Goal: Task Accomplishment & Management: Manage account settings

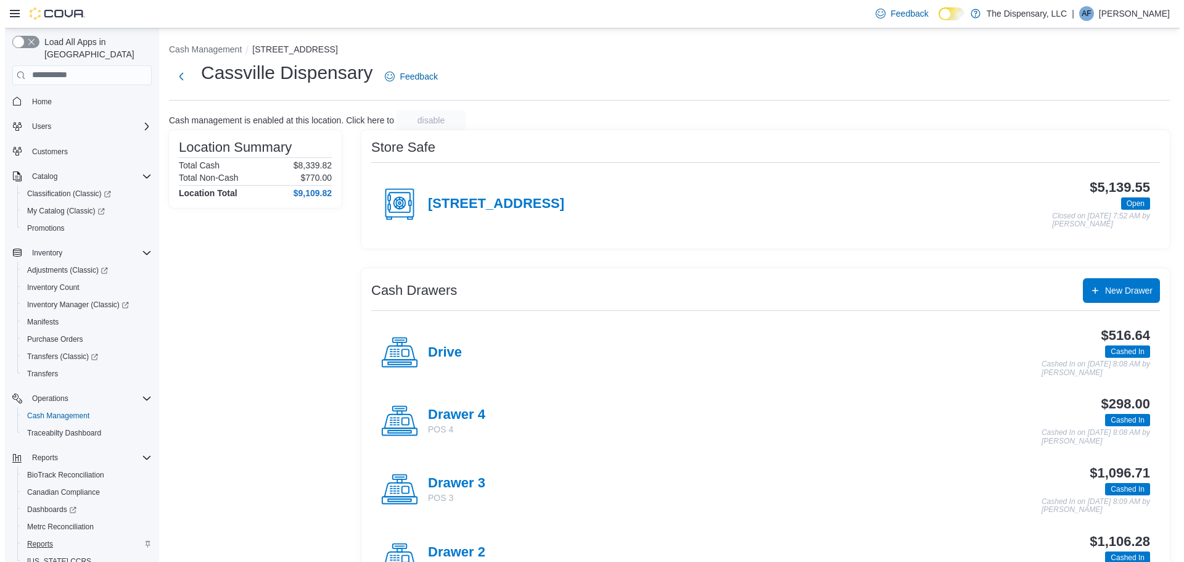
scroll to position [40, 0]
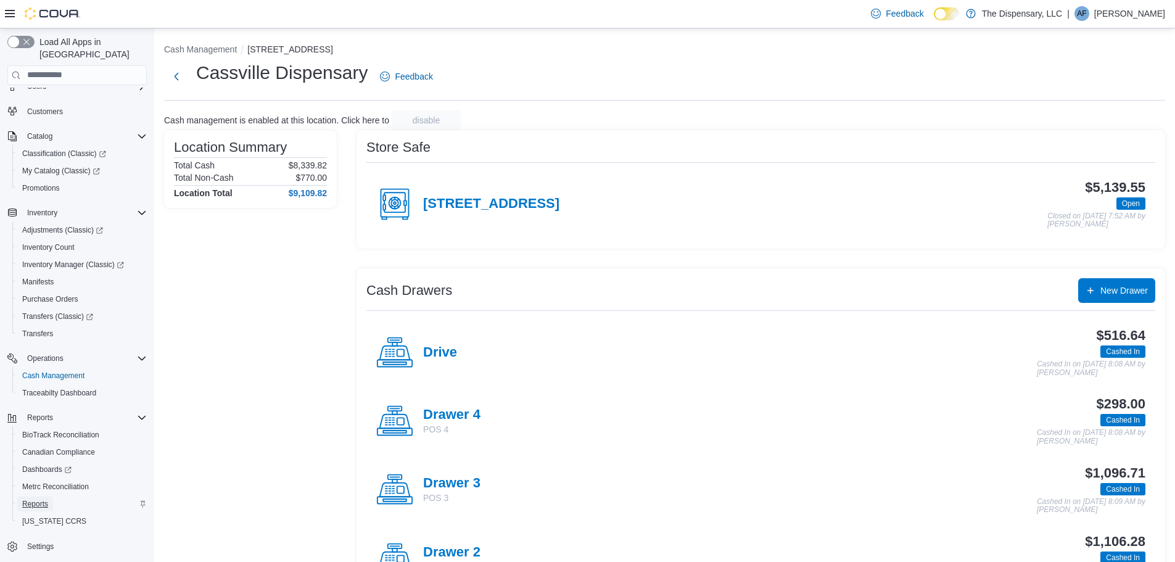
click at [41, 499] on span "Reports" at bounding box center [35, 504] width 26 height 10
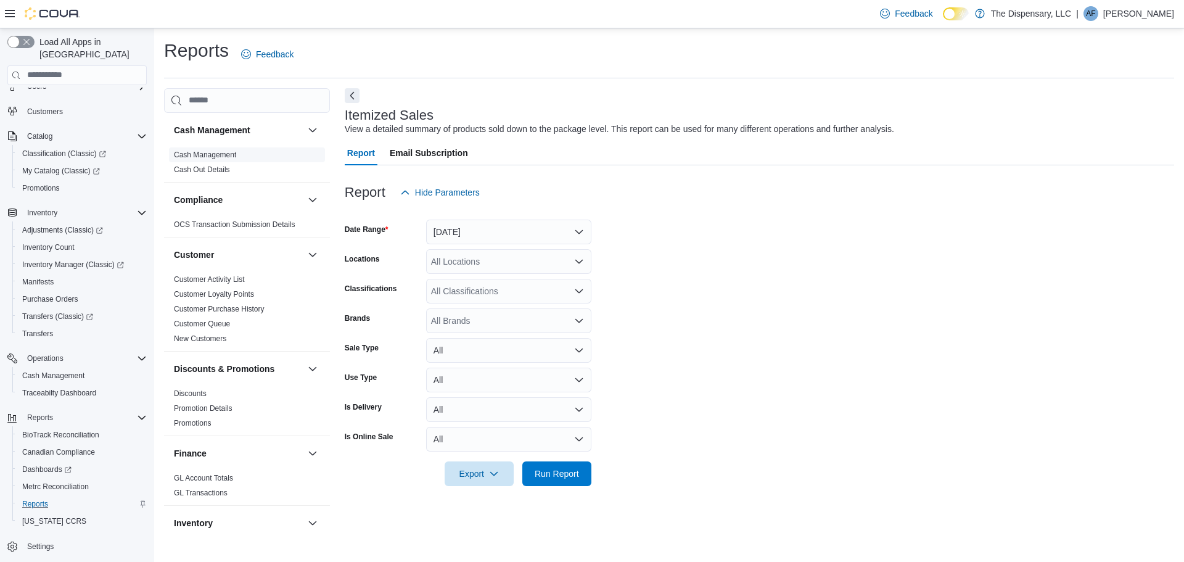
click at [210, 152] on link "Cash Management" at bounding box center [205, 154] width 62 height 9
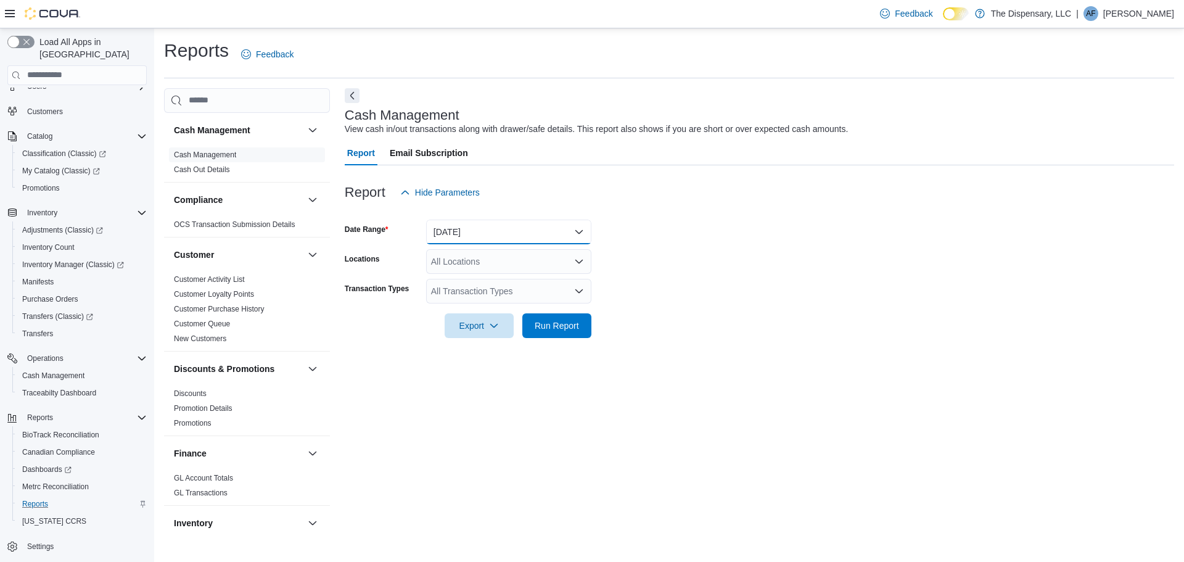
click at [522, 226] on button "Today" at bounding box center [508, 232] width 165 height 25
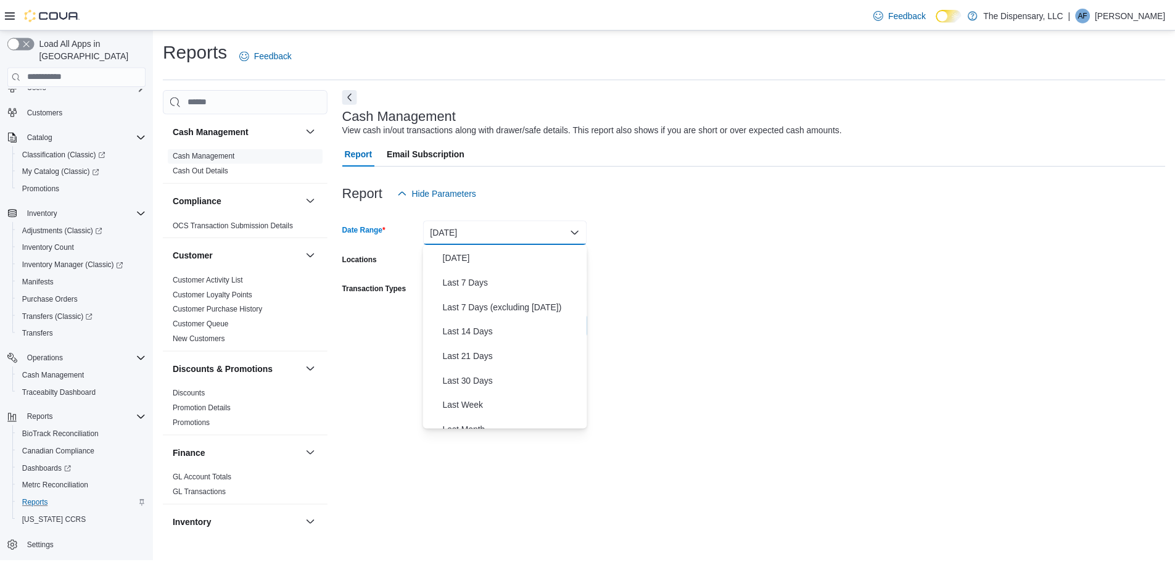
scroll to position [123, 0]
click at [490, 306] on span "Last 30 Days" at bounding box center [516, 305] width 141 height 15
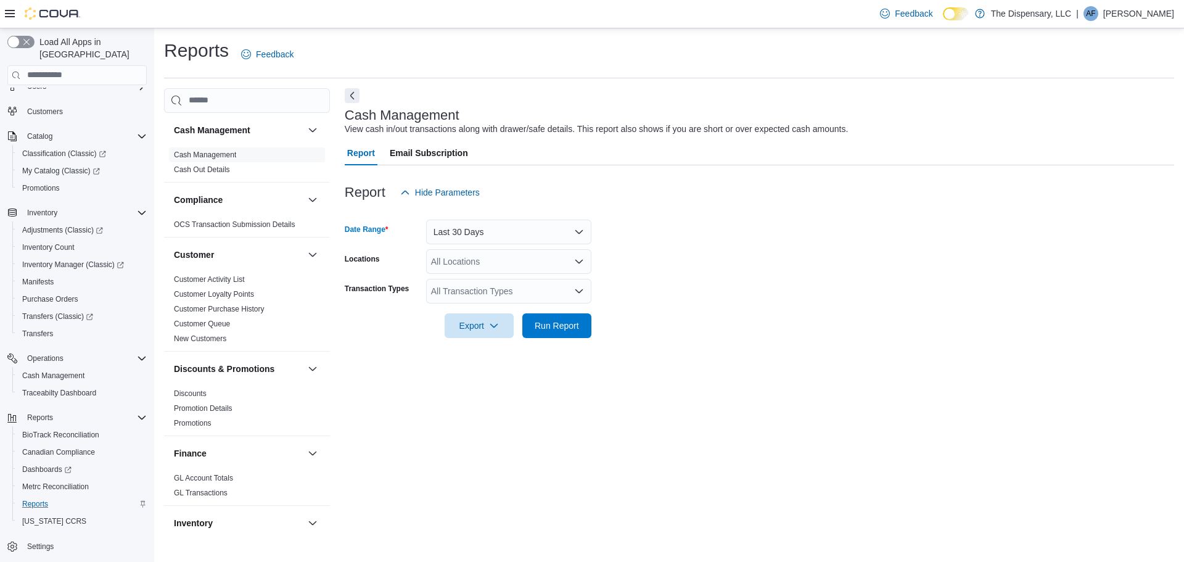
drag, startPoint x: 844, startPoint y: 292, endPoint x: 792, endPoint y: 303, distance: 52.5
click at [844, 292] on form "Date Range Last 30 Days Locations All Locations Transaction Types All Transacti…" at bounding box center [759, 271] width 829 height 133
click at [537, 268] on div "All Locations" at bounding box center [508, 261] width 165 height 25
click at [495, 316] on span "Happy Hippie Wellness" at bounding box center [497, 318] width 89 height 12
click at [569, 327] on span "Run Report" at bounding box center [557, 325] width 44 height 12
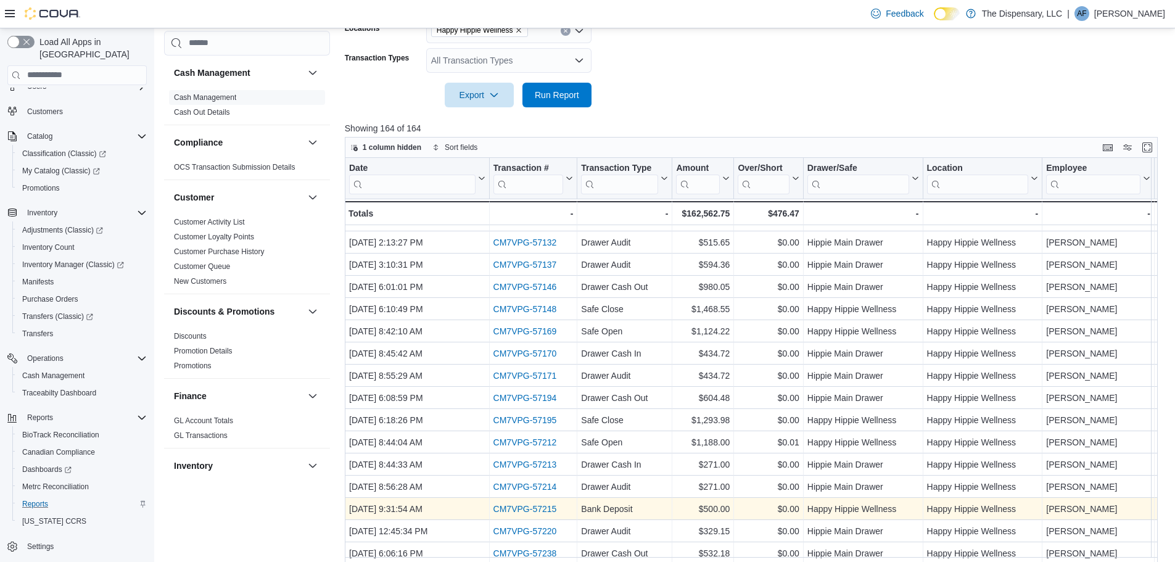
scroll to position [265, 0]
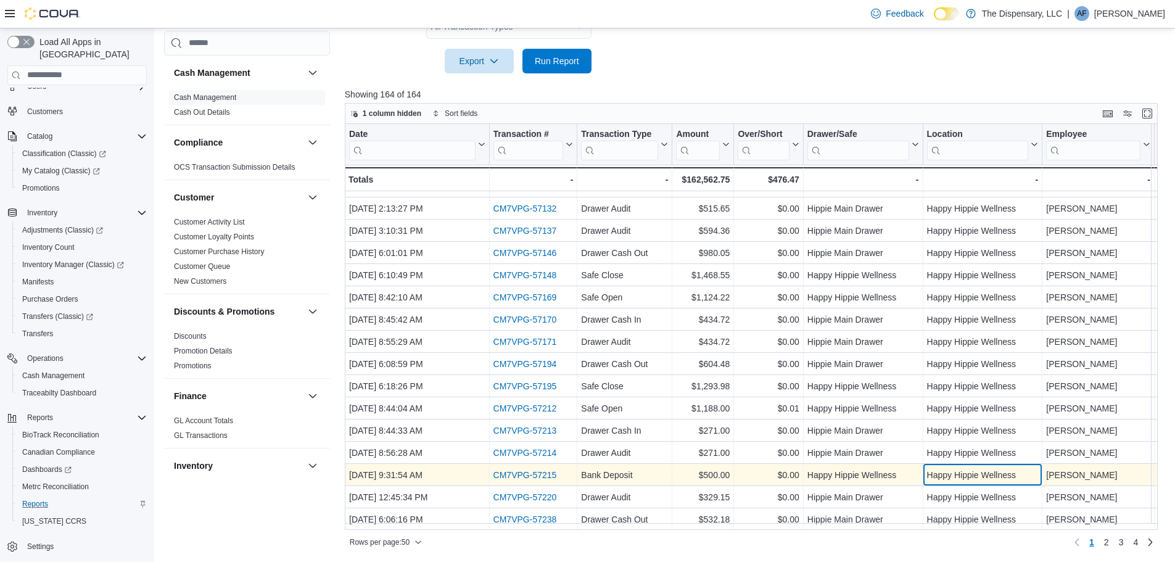
click at [990, 472] on div "Happy Hippie Wellness" at bounding box center [982, 474] width 112 height 15
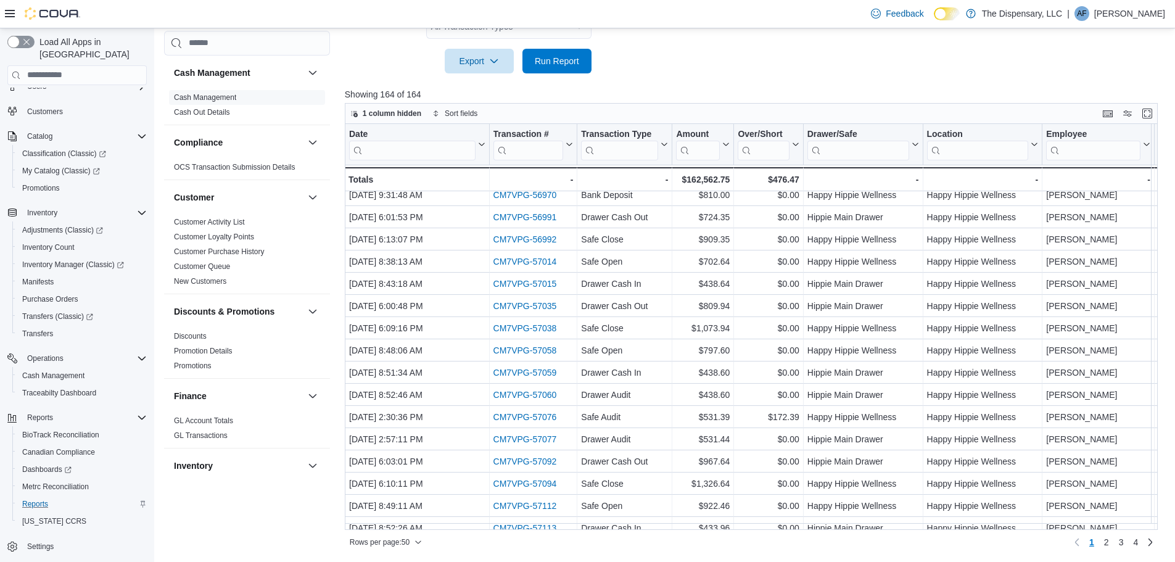
scroll to position [284, 0]
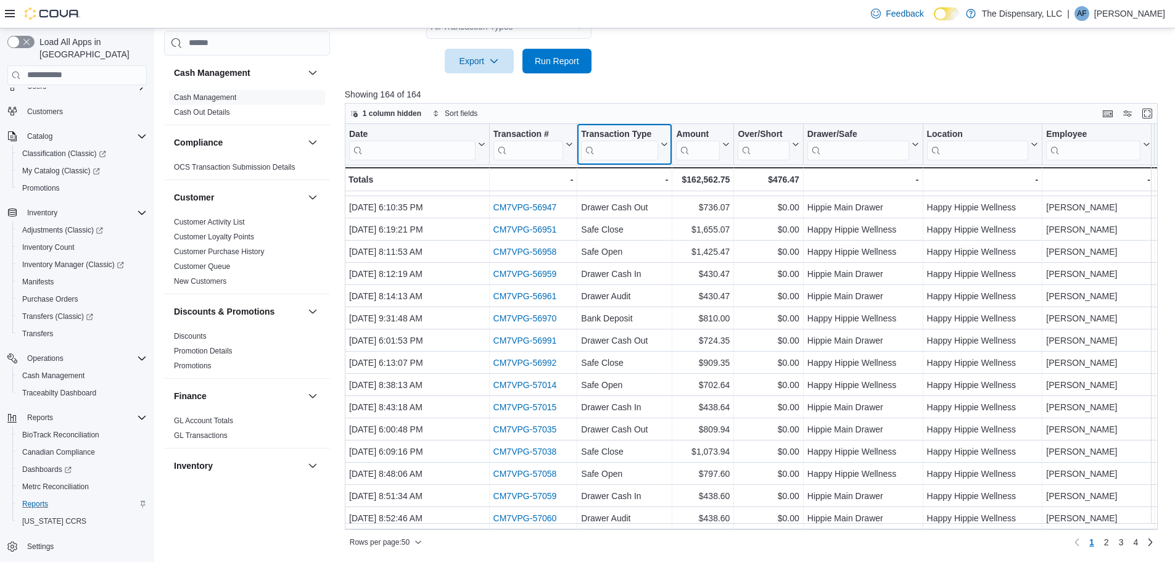
click at [617, 147] on input "search" at bounding box center [619, 150] width 77 height 20
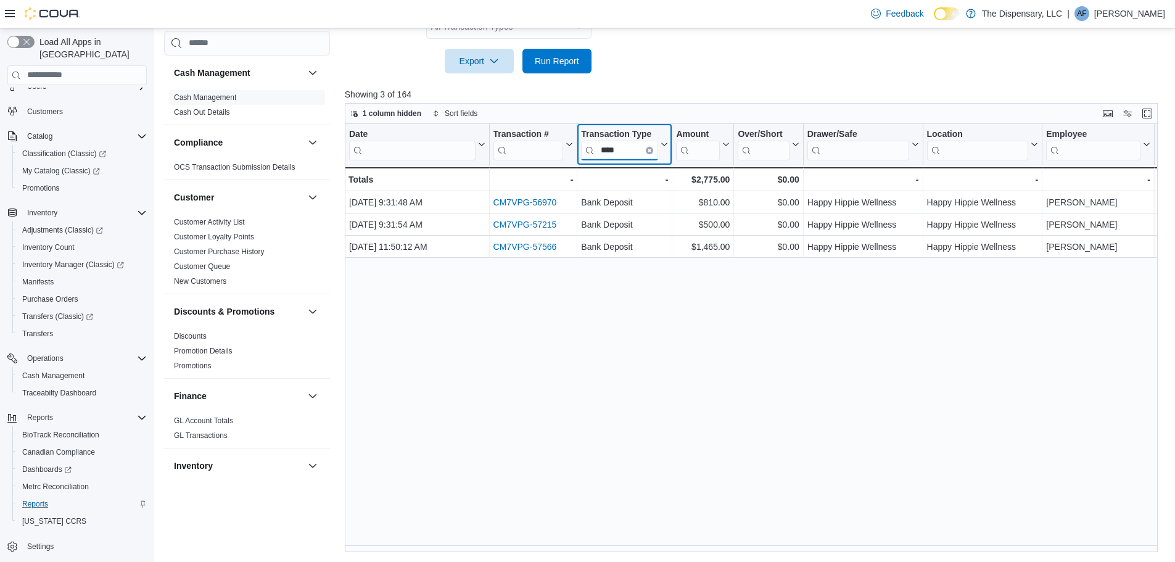
scroll to position [0, 0]
type input "*****"
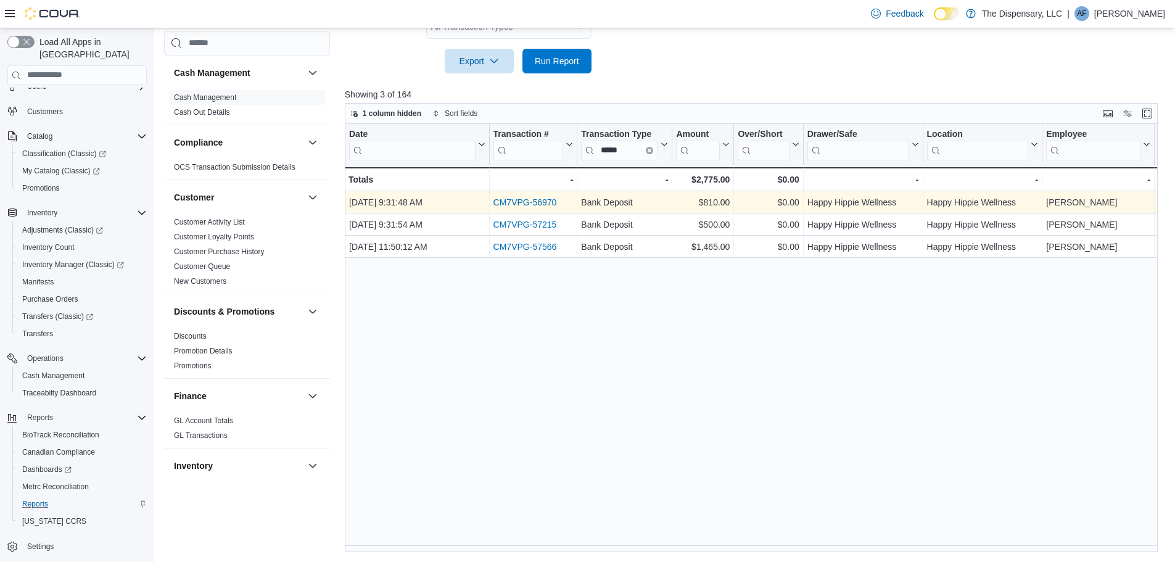
click at [517, 203] on link "CM7VPG-56970" at bounding box center [525, 202] width 64 height 10
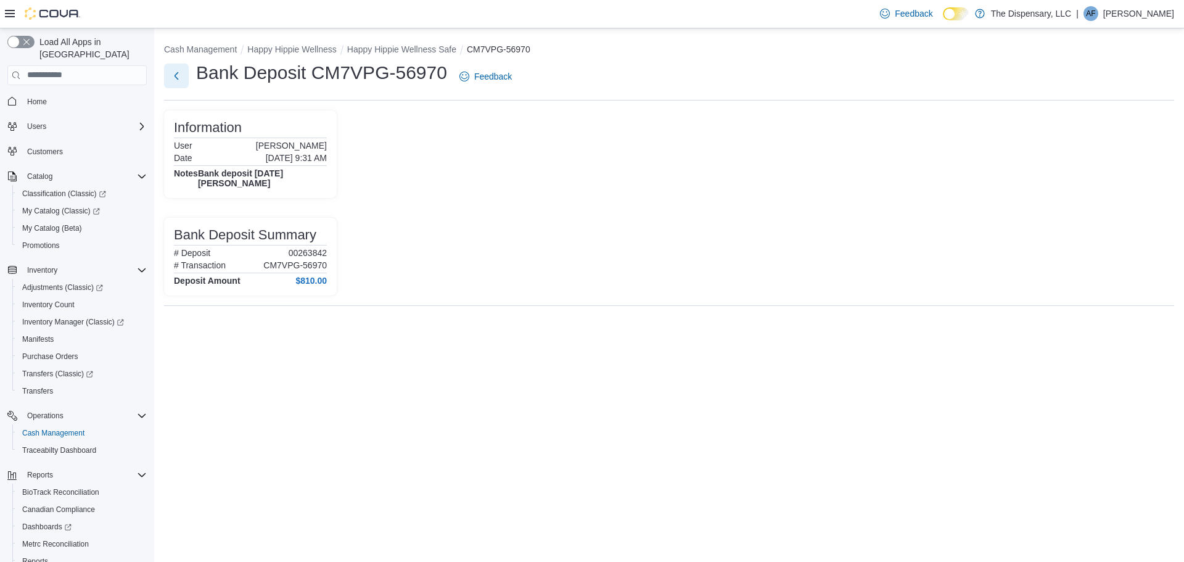
click at [178, 75] on button "Next" at bounding box center [176, 76] width 25 height 25
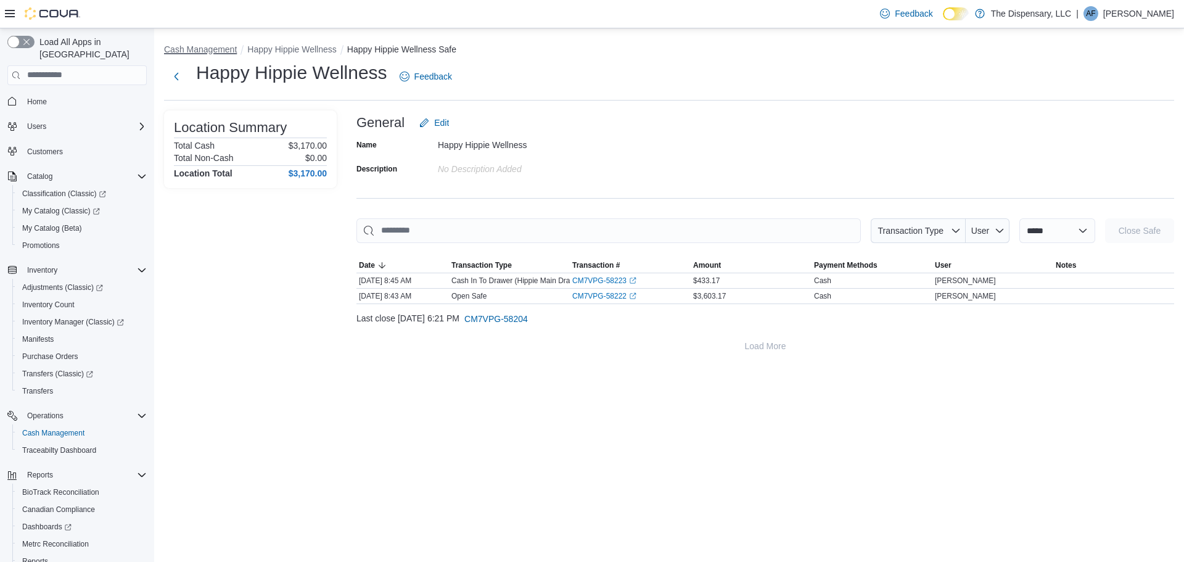
click at [206, 47] on button "Cash Management" at bounding box center [200, 49] width 73 height 10
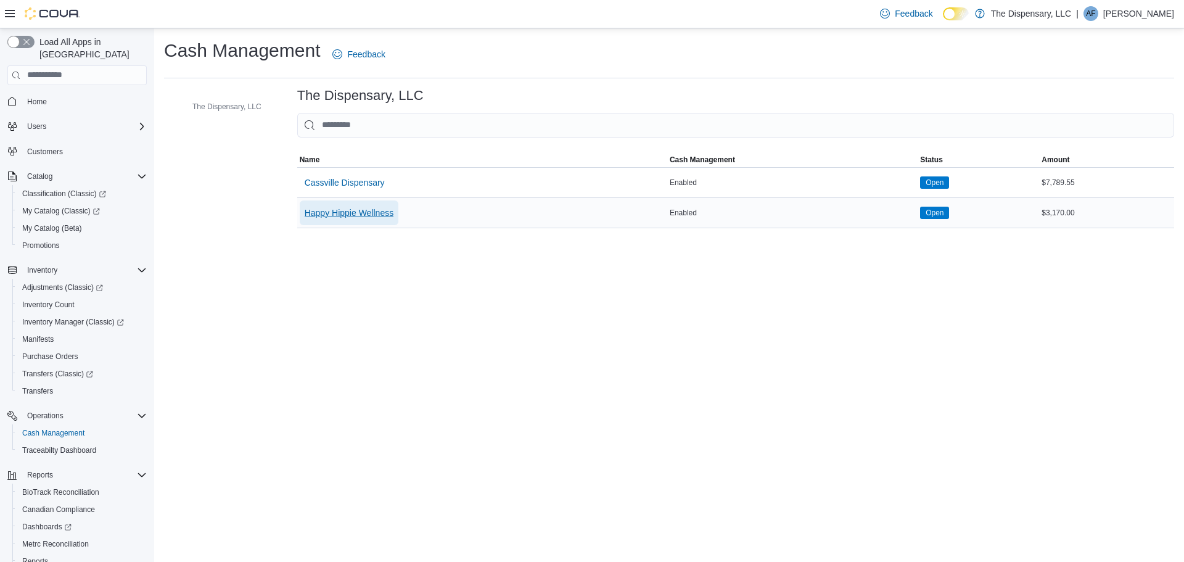
click at [343, 210] on span "Happy Hippie Wellness" at bounding box center [349, 213] width 89 height 12
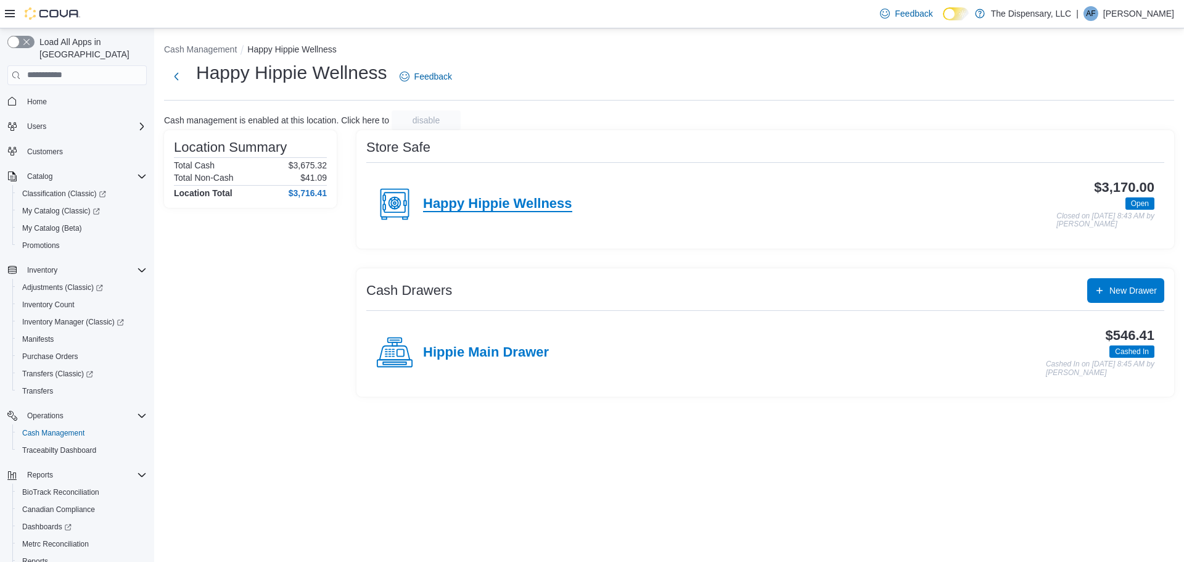
click at [487, 203] on h4 "Happy Hippie Wellness" at bounding box center [497, 204] width 149 height 16
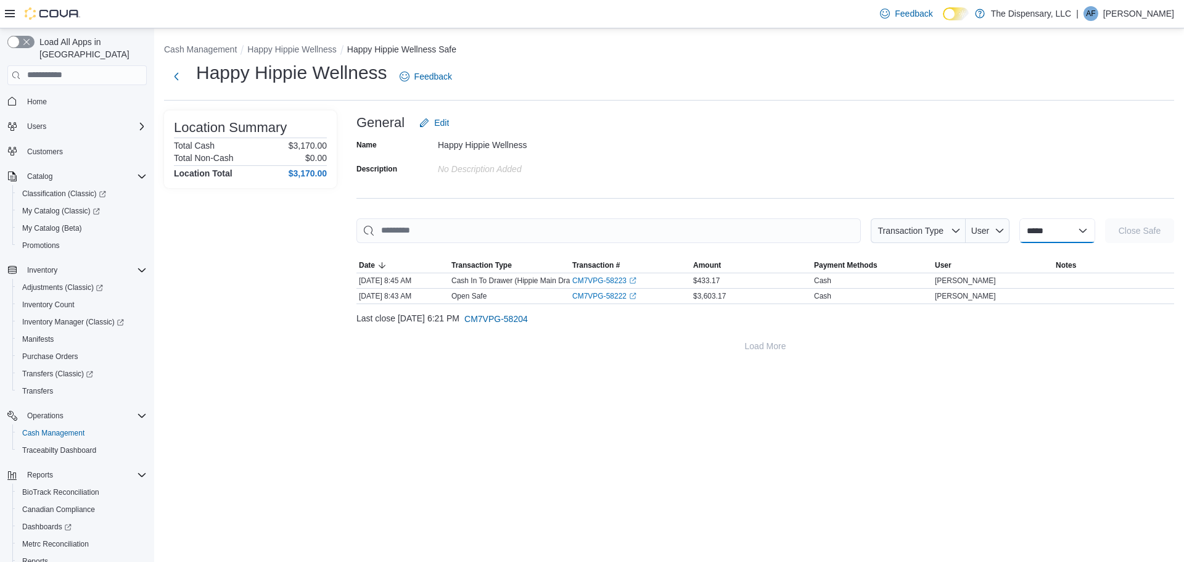
click at [1030, 239] on select "**********" at bounding box center [1057, 230] width 76 height 25
select select "**********"
click at [1019, 218] on select "**********" at bounding box center [1057, 230] width 76 height 25
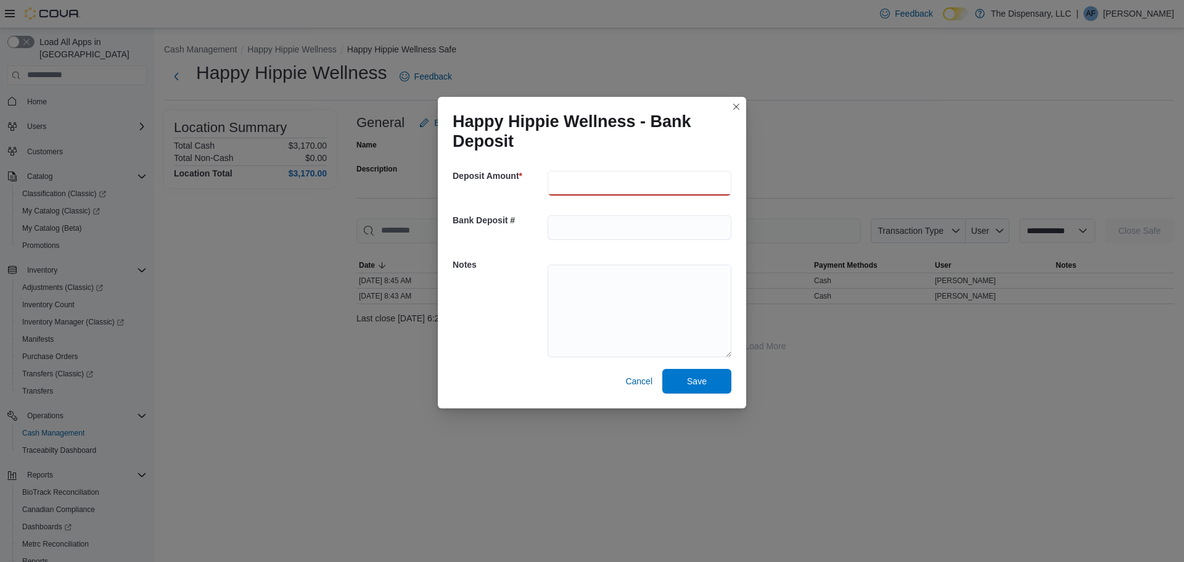
click at [583, 178] on input "number" at bounding box center [640, 183] width 184 height 25
type input "*******"
type textarea "**********"
click at [692, 385] on span "Save" at bounding box center [697, 380] width 20 height 12
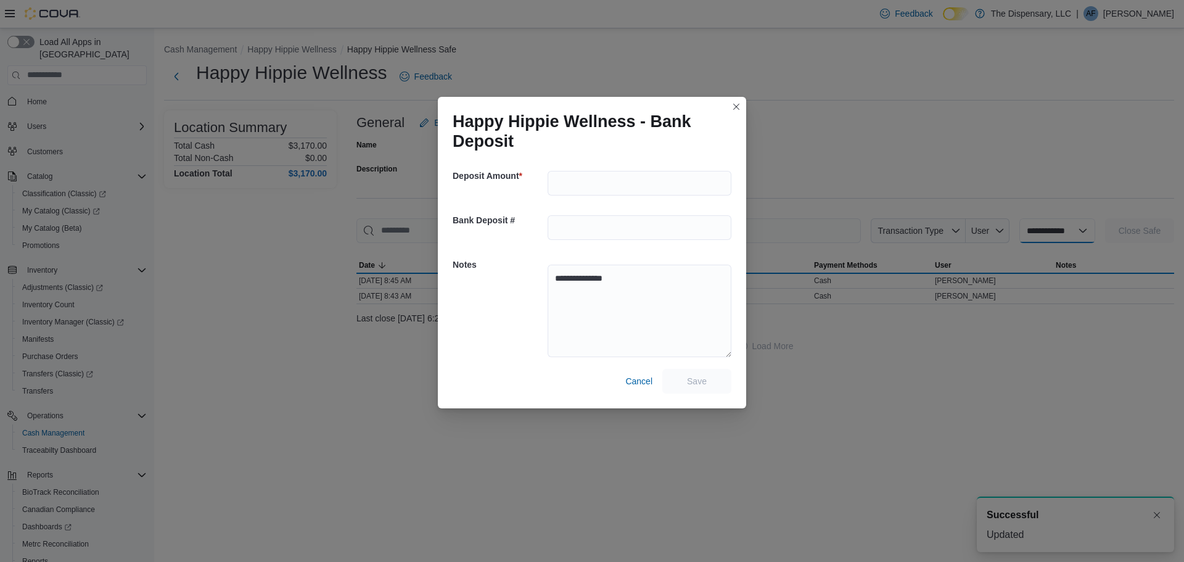
select select
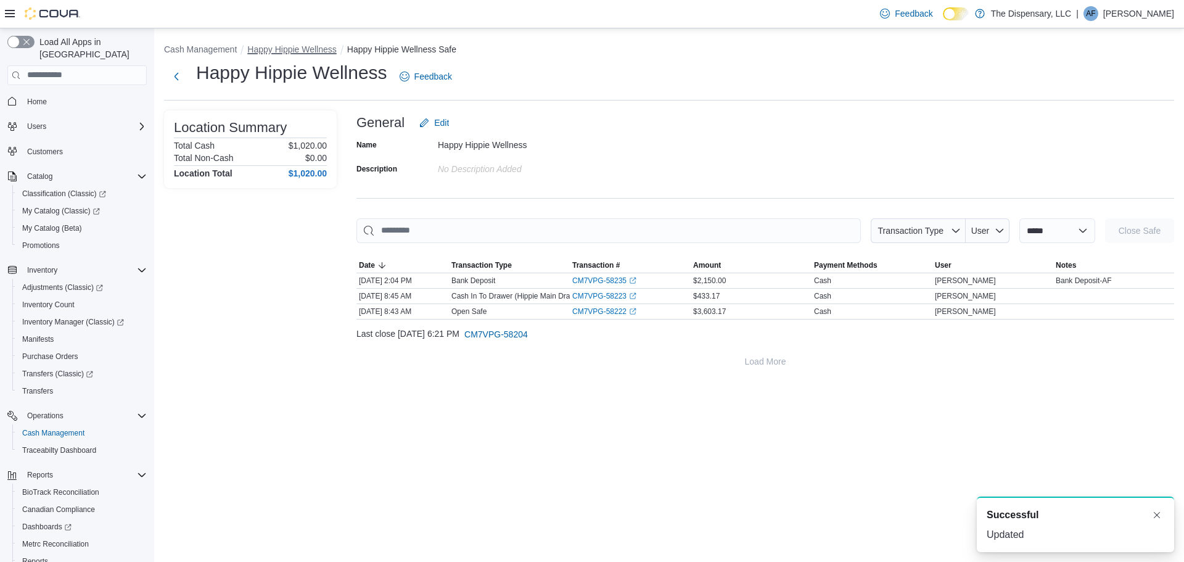
click at [281, 53] on button "Happy Hippie Wellness" at bounding box center [291, 49] width 89 height 10
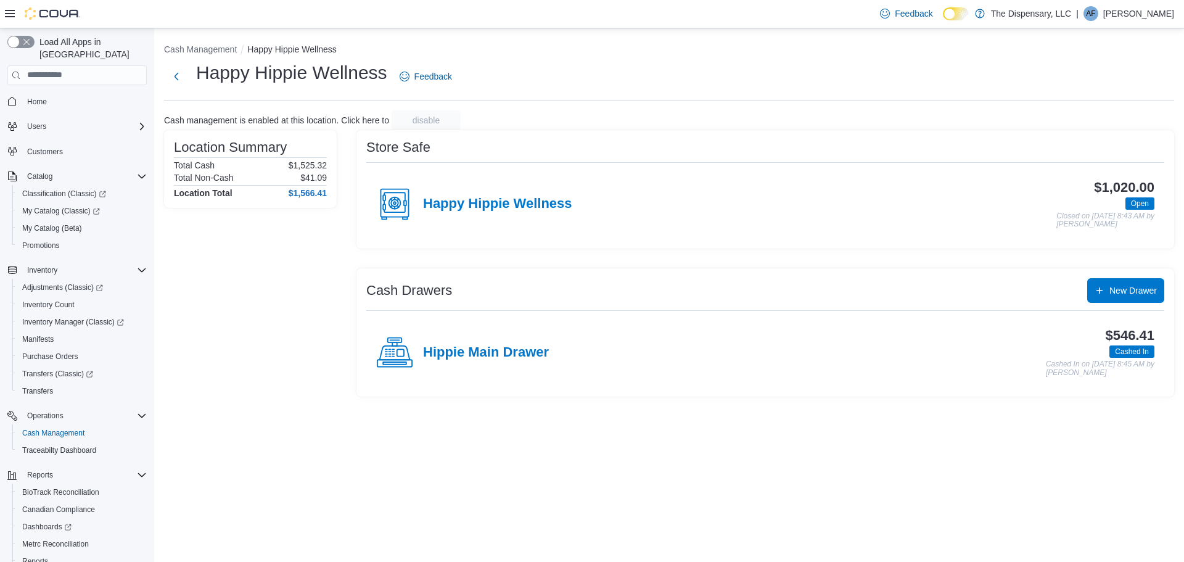
click at [498, 216] on div "Happy Hippie Wellness" at bounding box center [474, 204] width 196 height 37
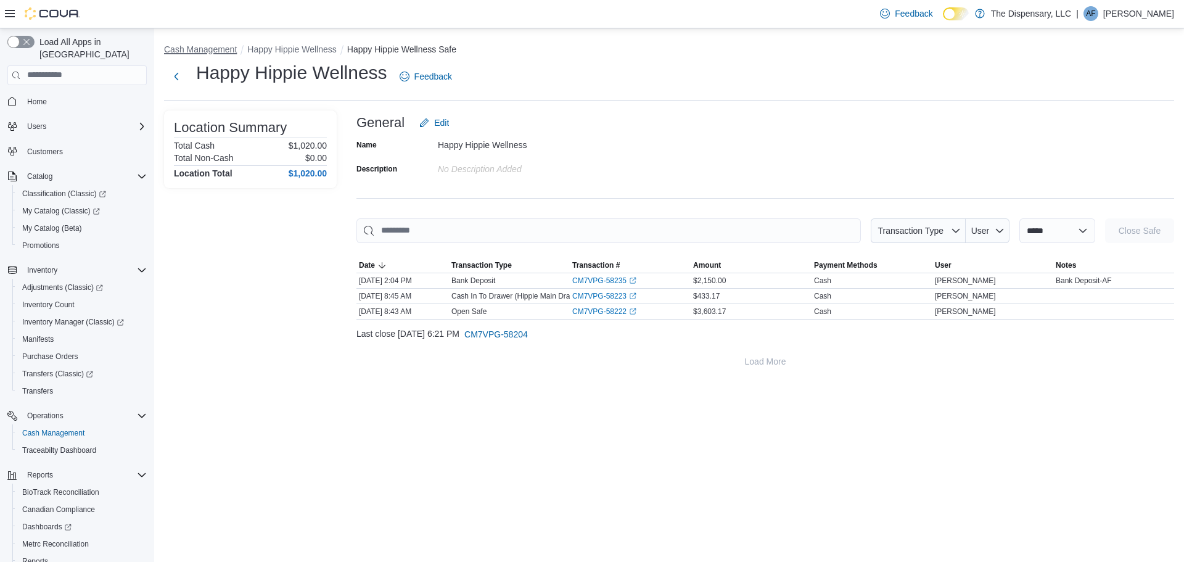
click at [202, 49] on button "Cash Management" at bounding box center [200, 49] width 73 height 10
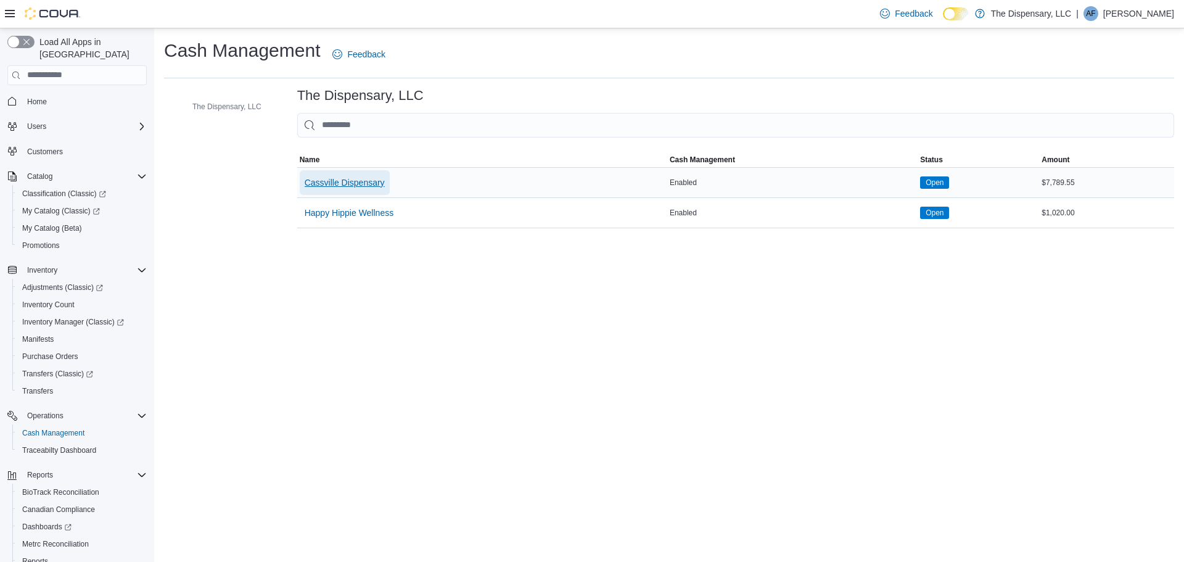
click at [336, 187] on span "Cassville Dispensary" at bounding box center [345, 182] width 80 height 12
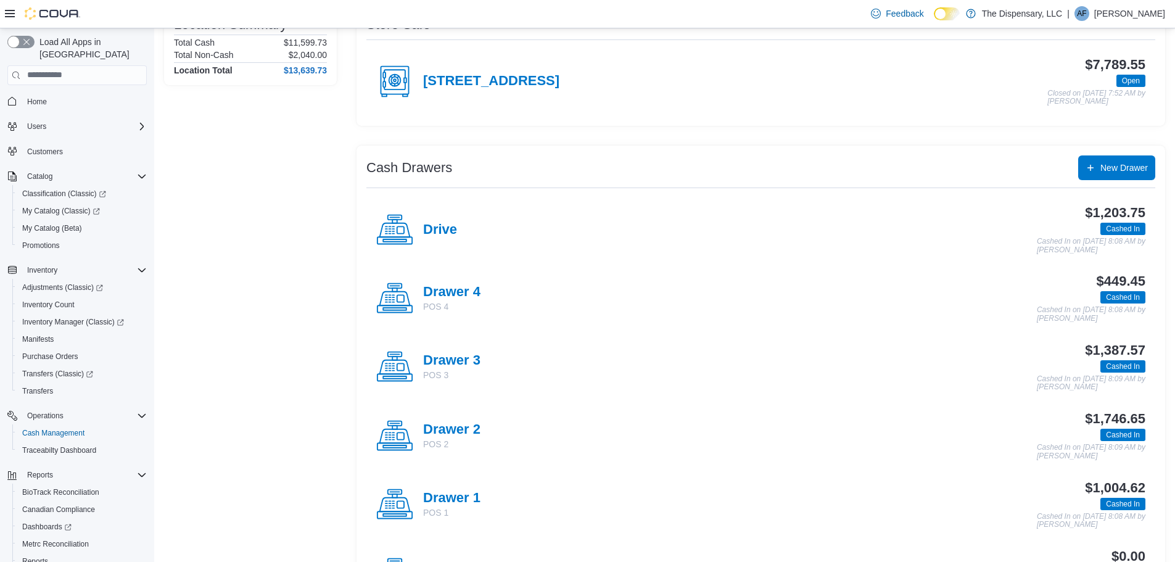
scroll to position [123, 0]
click at [463, 235] on div "$1,203.75 Cashed In Cashed In on [DATE] 8:08 AM by [PERSON_NAME]" at bounding box center [801, 229] width 688 height 49
click at [441, 223] on h4 "Drive" at bounding box center [440, 229] width 34 height 16
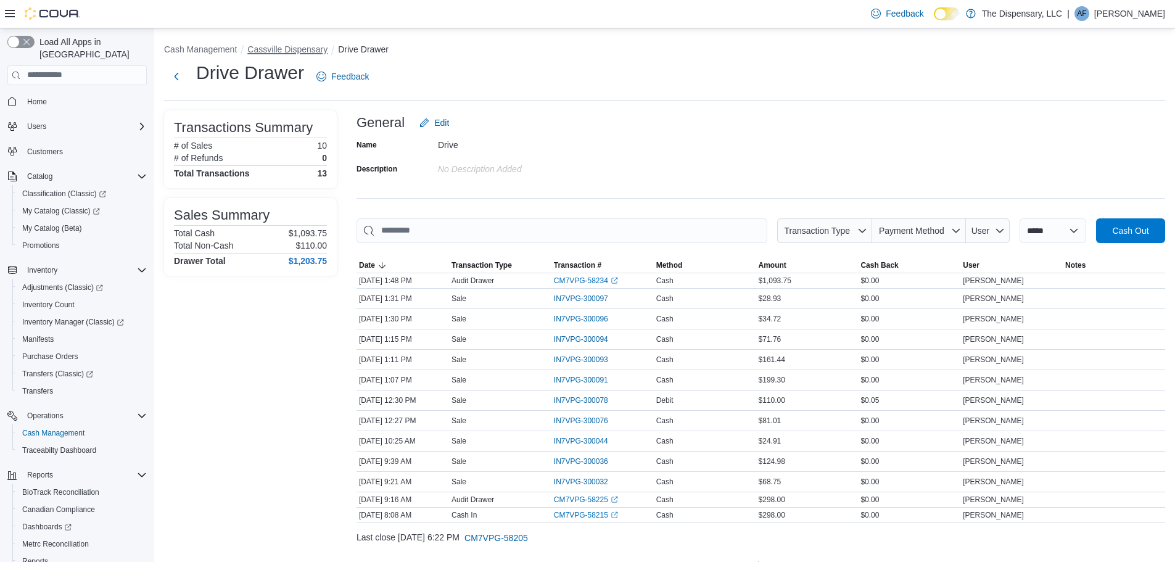
click at [296, 49] on button "Cassville Dispensary" at bounding box center [287, 49] width 80 height 10
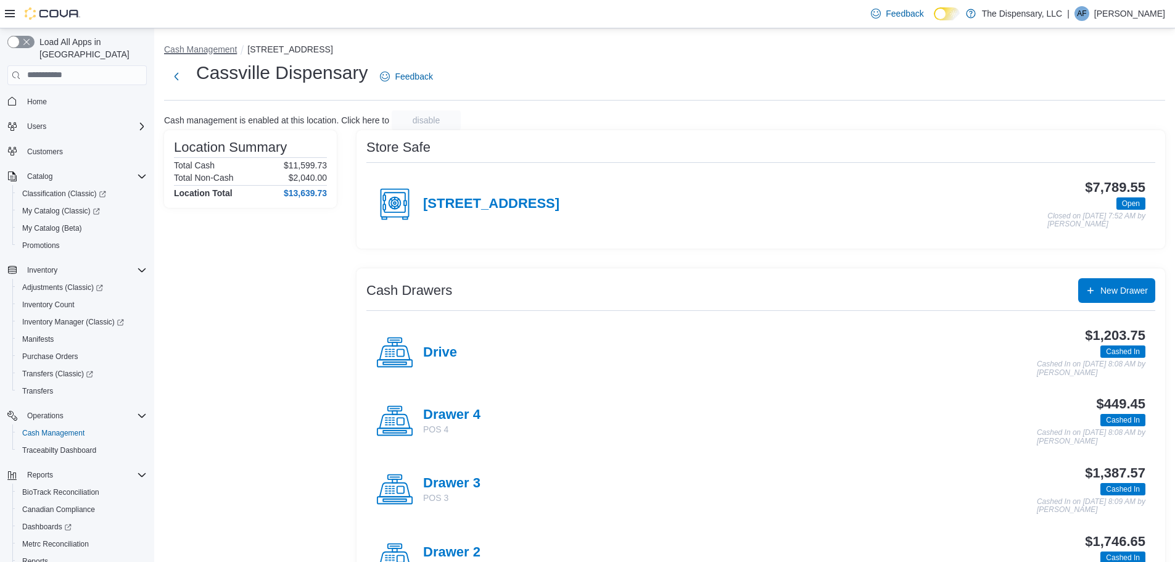
click at [195, 53] on button "Cash Management" at bounding box center [200, 49] width 73 height 10
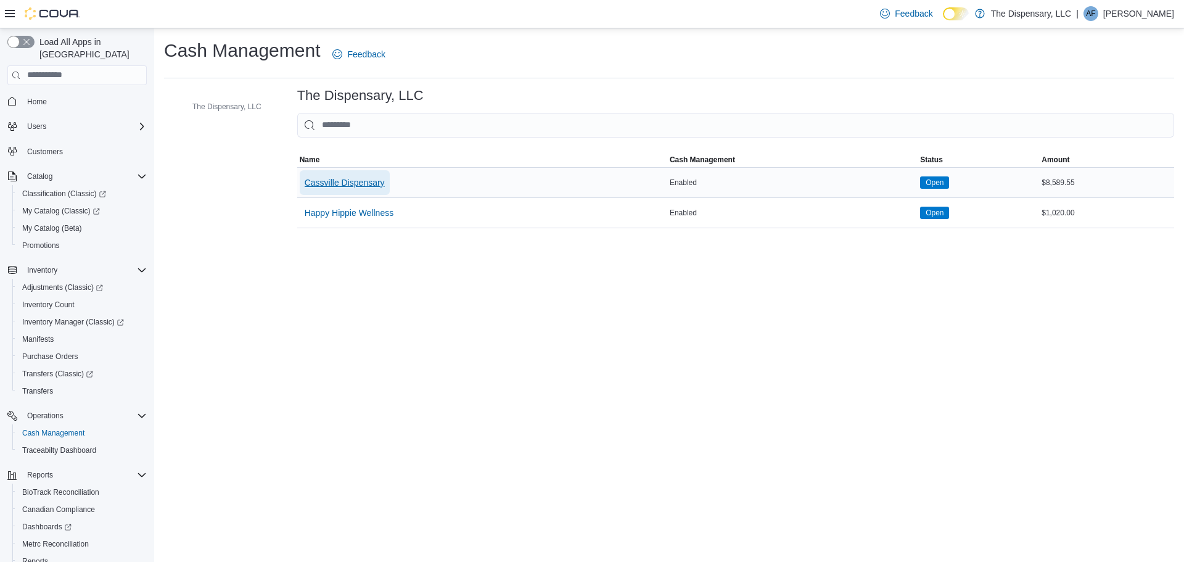
click at [372, 175] on span "Cassville Dispensary" at bounding box center [345, 182] width 80 height 25
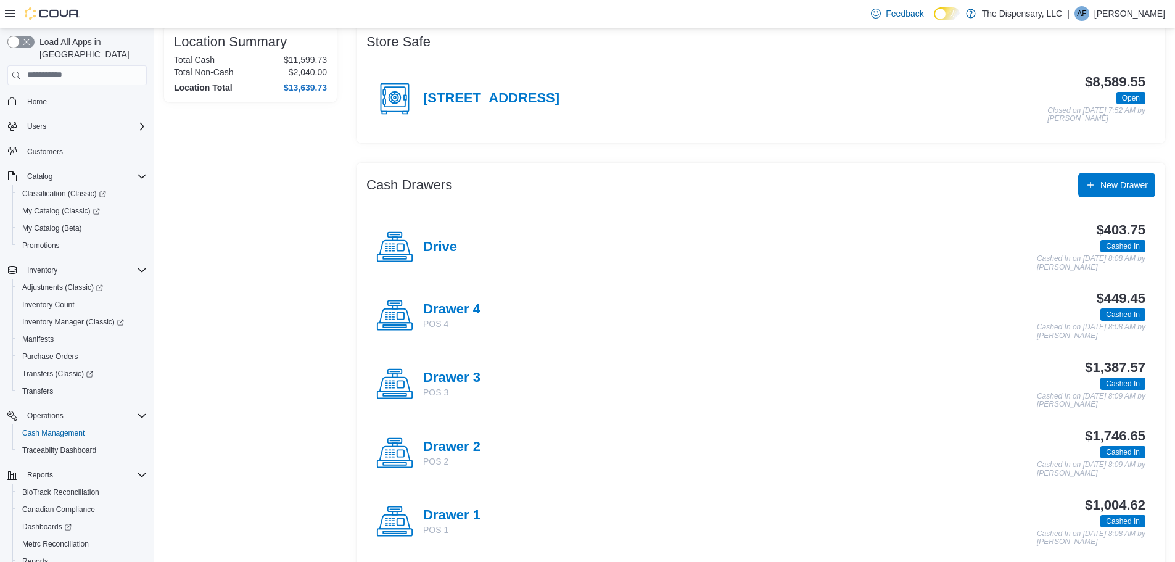
scroll to position [123, 0]
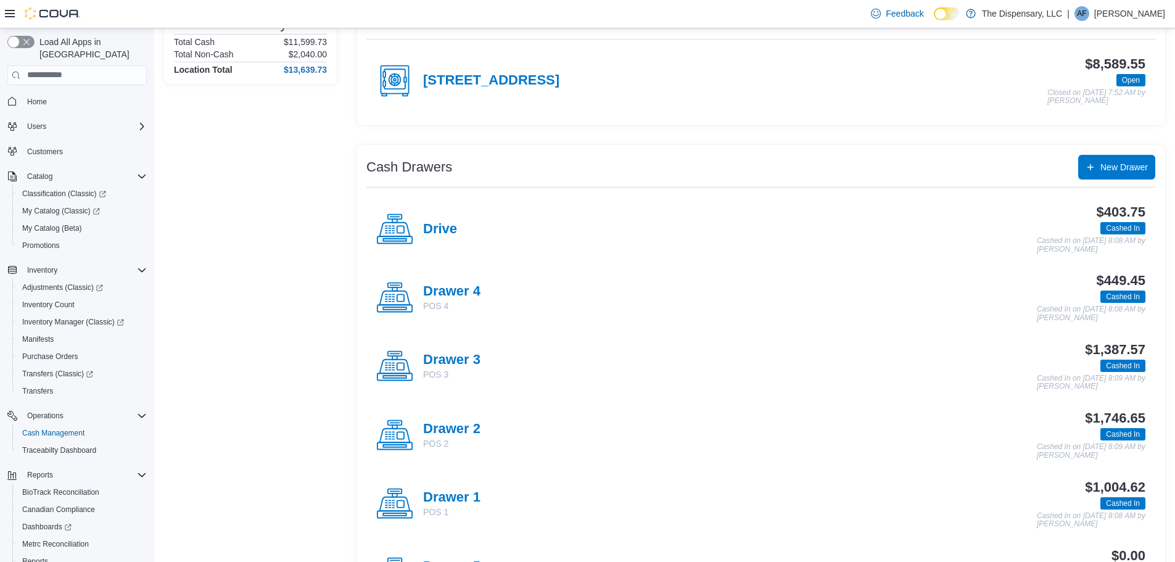
click at [456, 435] on h4 "Drawer 2" at bounding box center [451, 429] width 57 height 16
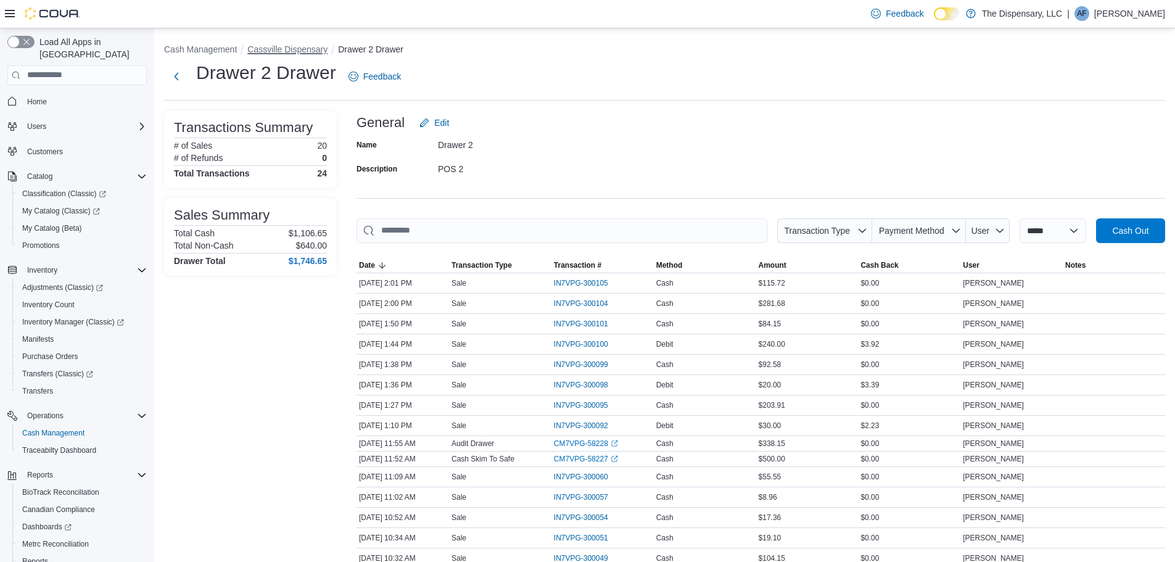
click at [289, 47] on button "Cassville Dispensary" at bounding box center [287, 49] width 80 height 10
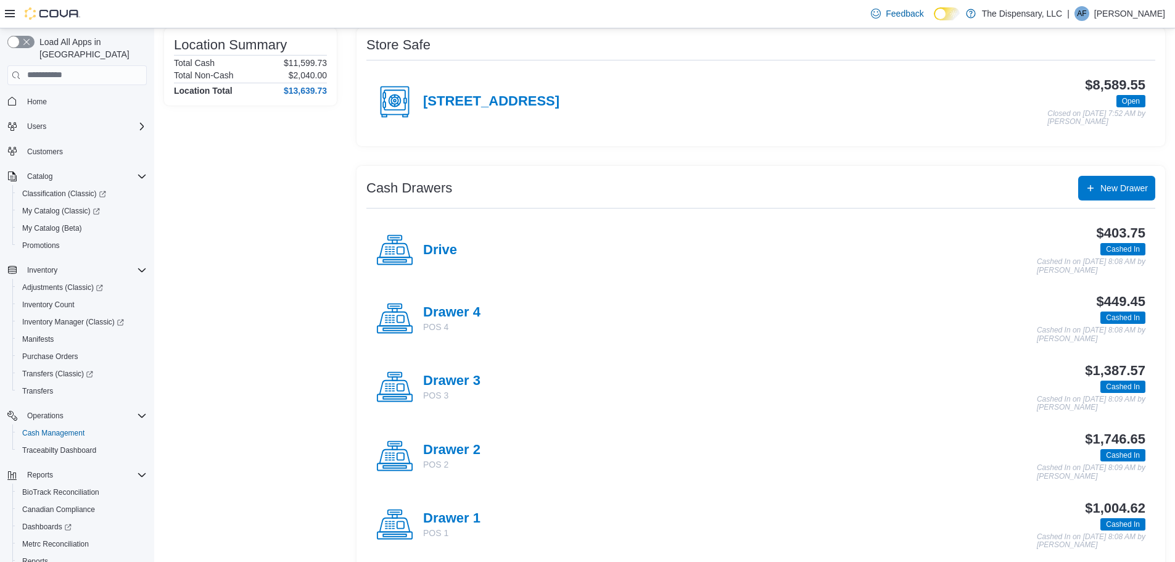
scroll to position [123, 0]
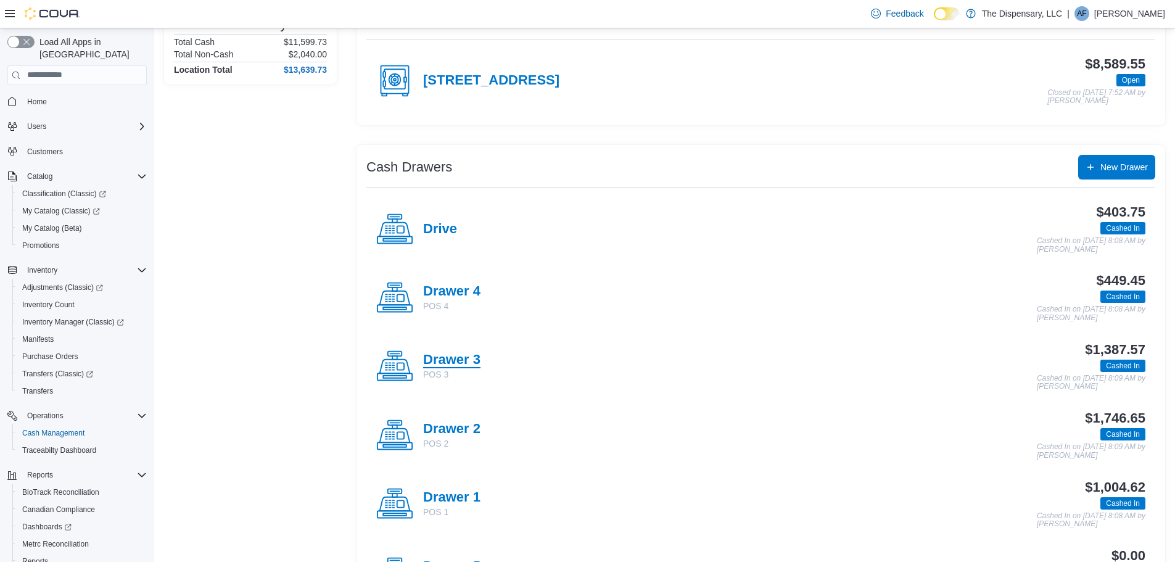
click at [459, 362] on h4 "Drawer 3" at bounding box center [451, 360] width 57 height 16
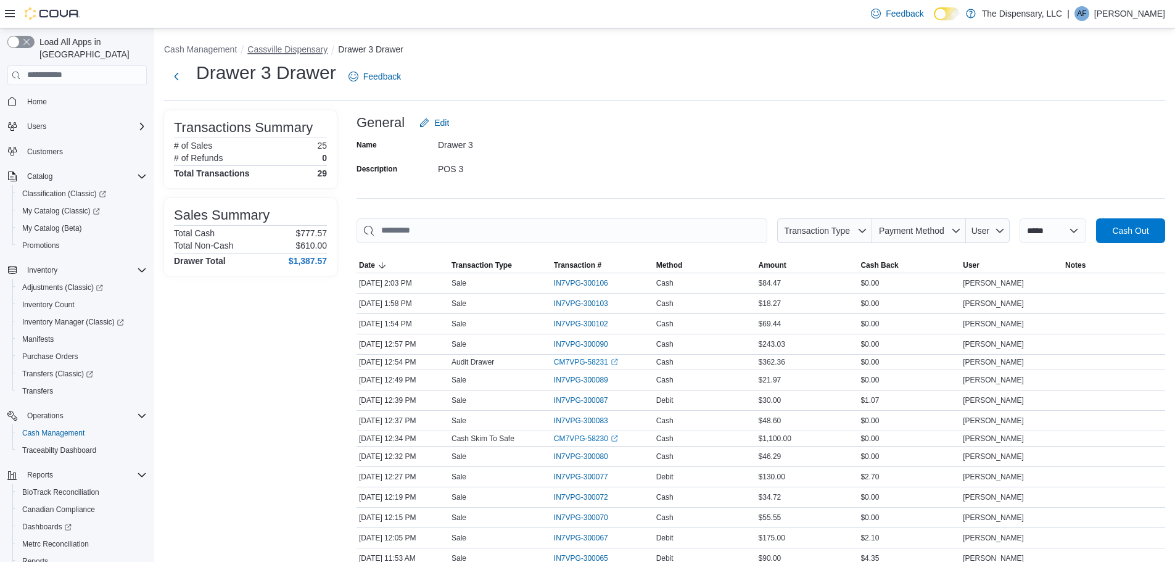
click at [310, 44] on button "Cassville Dispensary" at bounding box center [287, 49] width 80 height 10
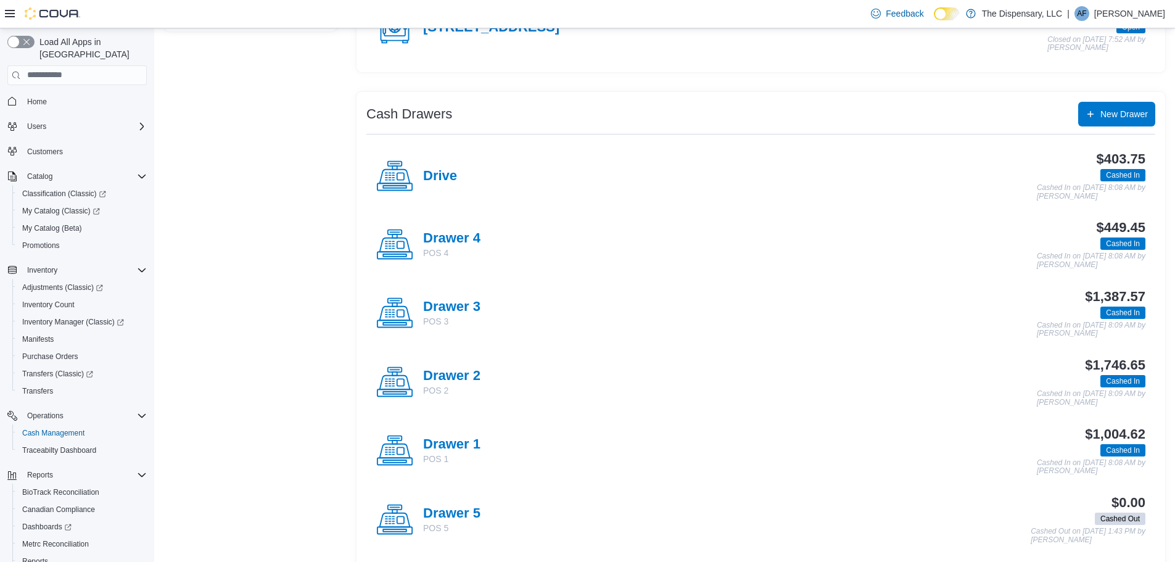
scroll to position [185, 0]
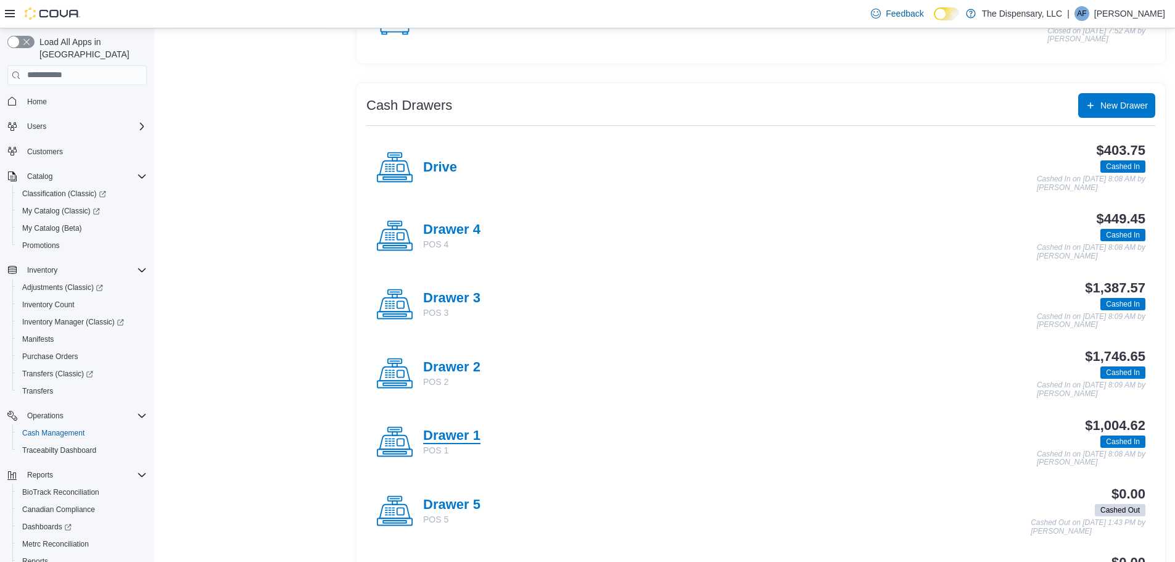
click at [433, 432] on h4 "Drawer 1" at bounding box center [451, 436] width 57 height 16
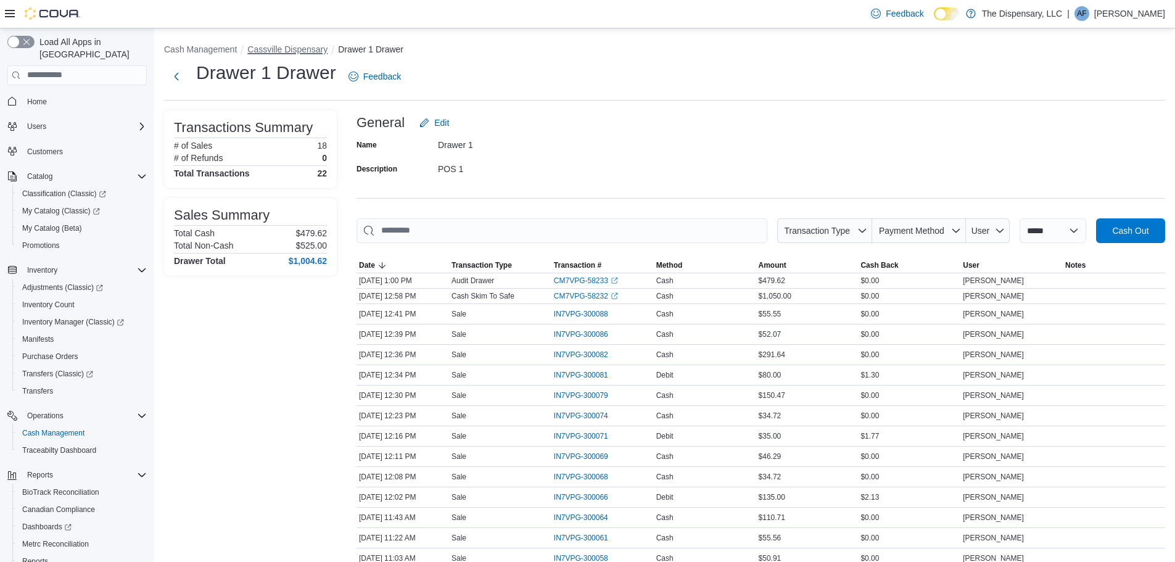
click at [313, 49] on button "Cassville Dispensary" at bounding box center [287, 49] width 80 height 10
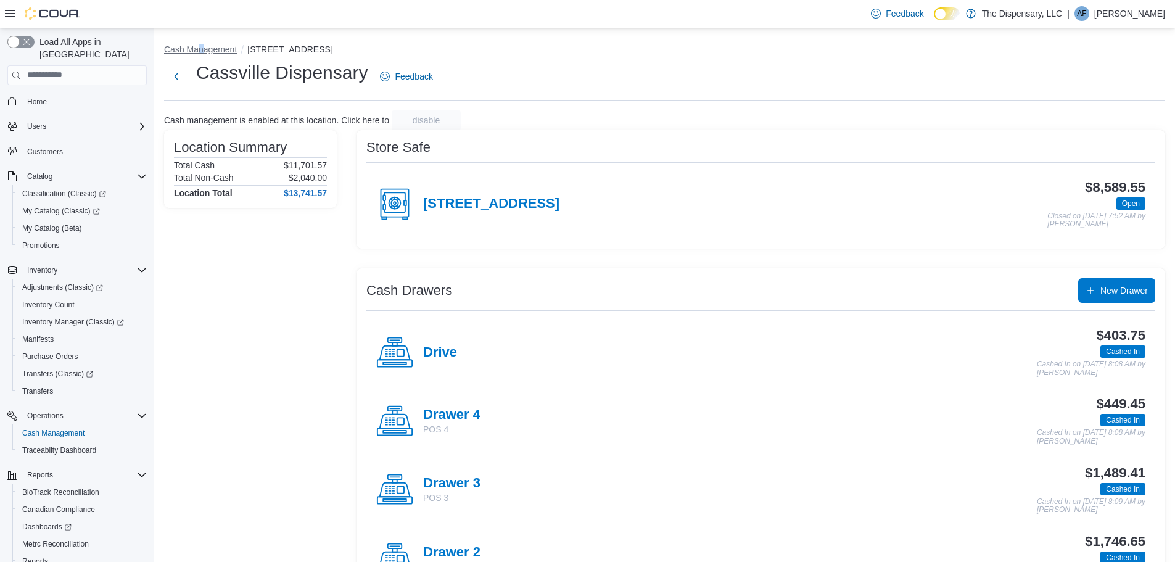
click at [201, 47] on button "Cash Management" at bounding box center [200, 49] width 73 height 10
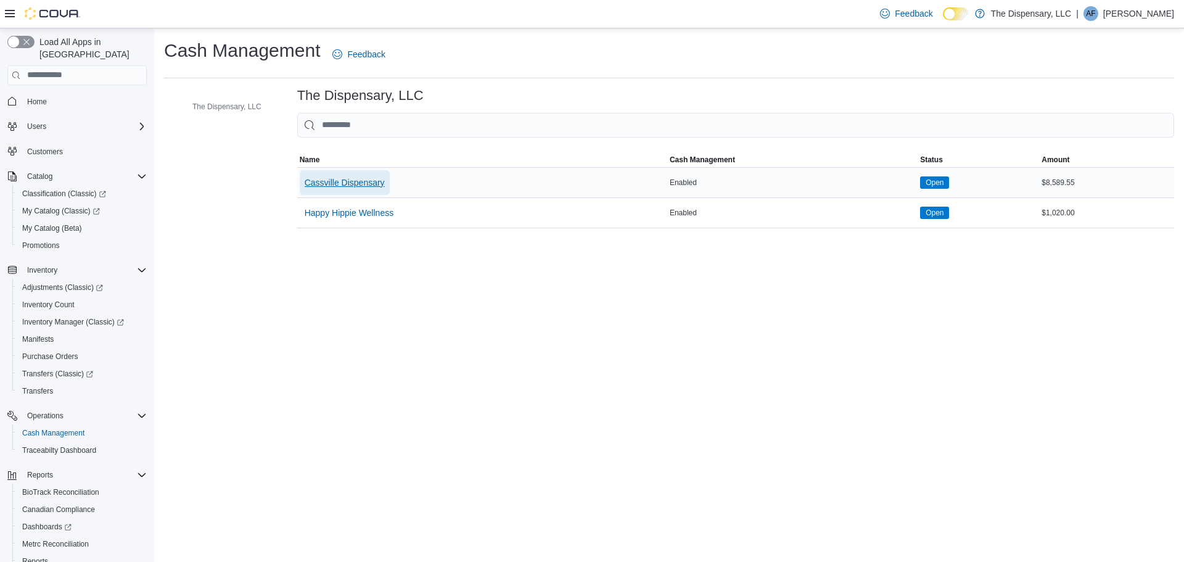
click at [340, 184] on span "Cassville Dispensary" at bounding box center [345, 182] width 80 height 12
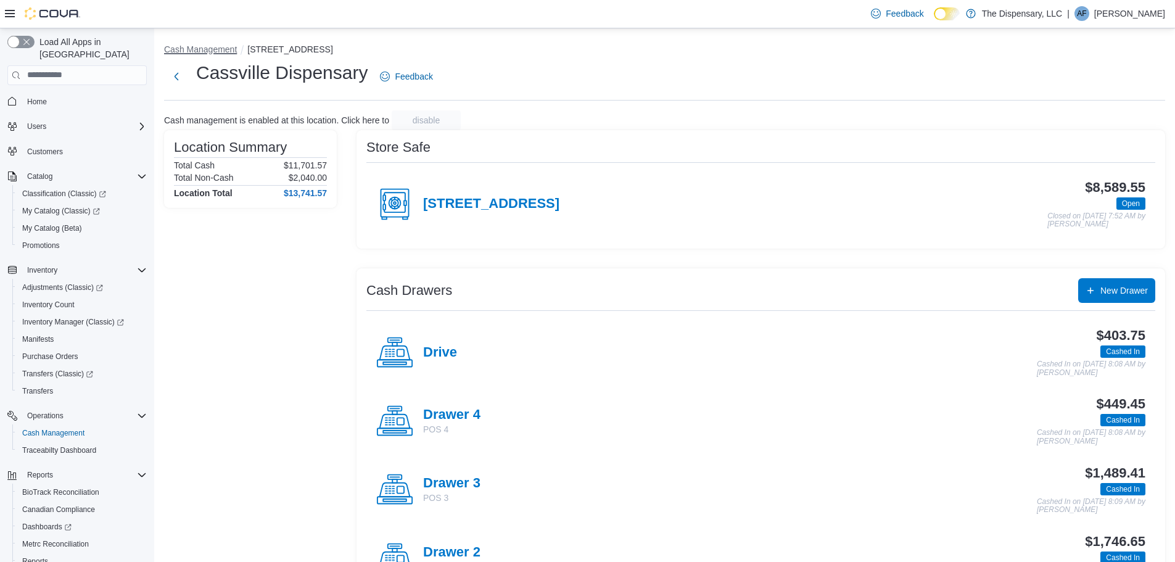
click at [214, 49] on button "Cash Management" at bounding box center [200, 49] width 73 height 10
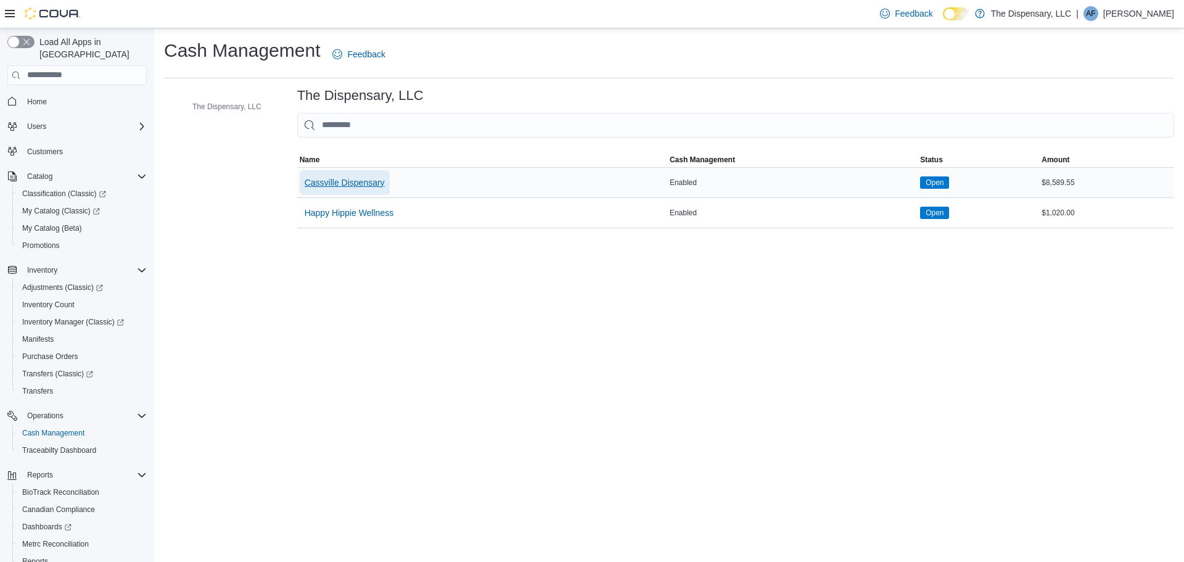
click at [327, 183] on span "Cassville Dispensary" at bounding box center [345, 182] width 80 height 12
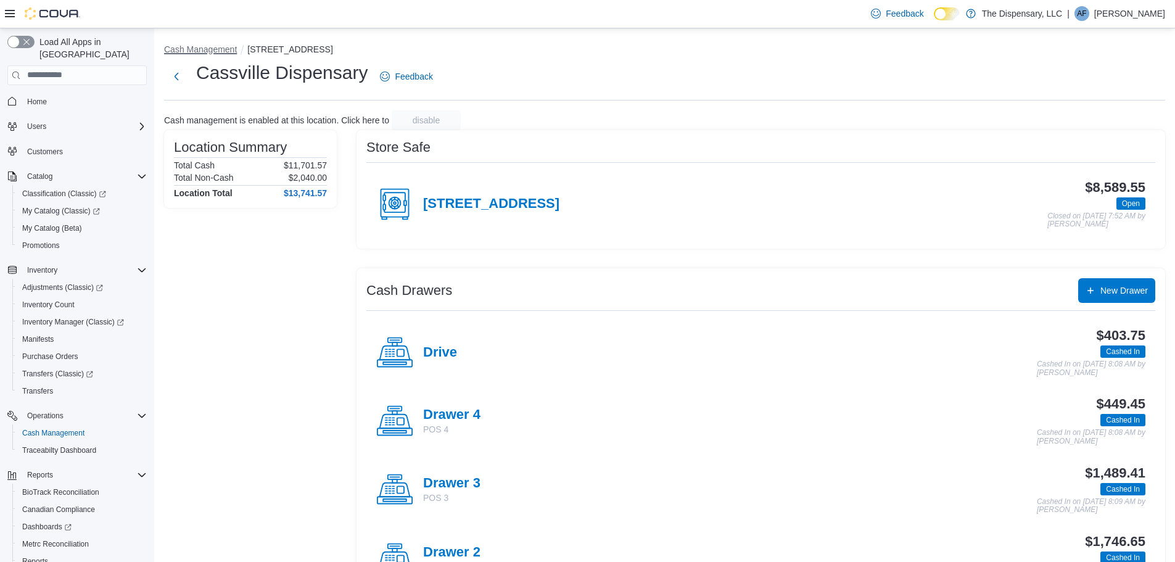
click at [213, 51] on button "Cash Management" at bounding box center [200, 49] width 73 height 10
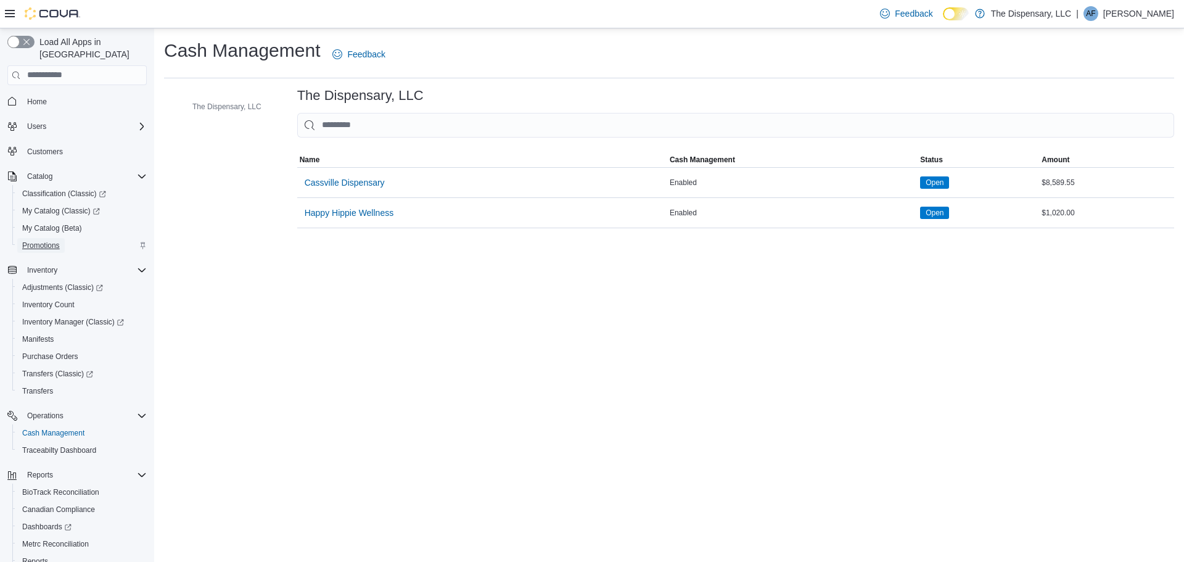
click at [59, 240] on span "Promotions" at bounding box center [41, 245] width 38 height 10
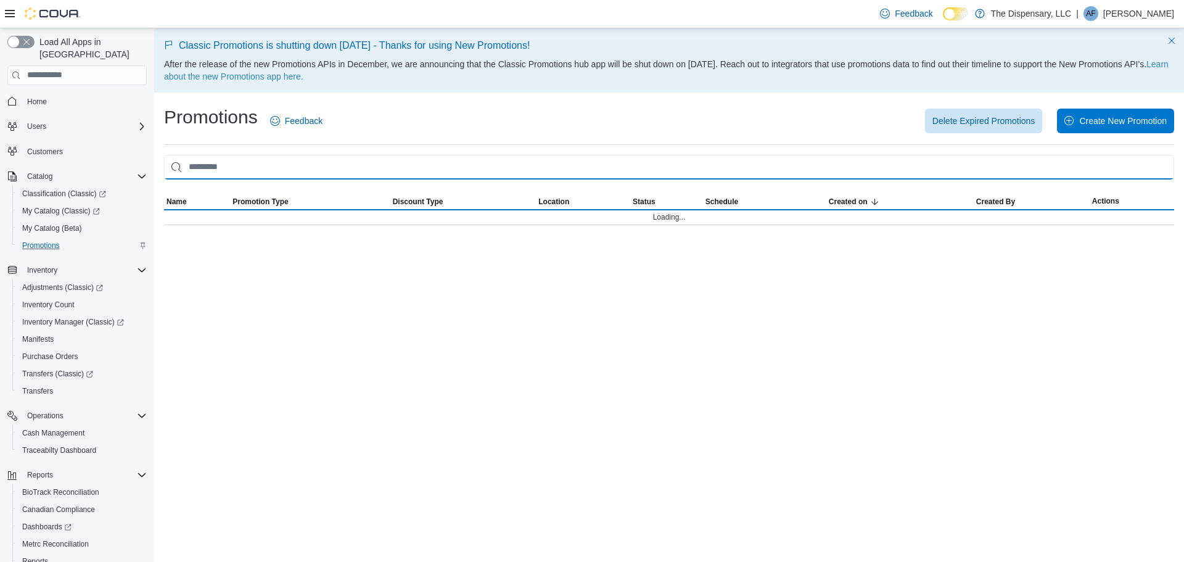
click at [210, 168] on input "This is a search bar. As you type, the results lower in the page will automatic…" at bounding box center [669, 167] width 1010 height 25
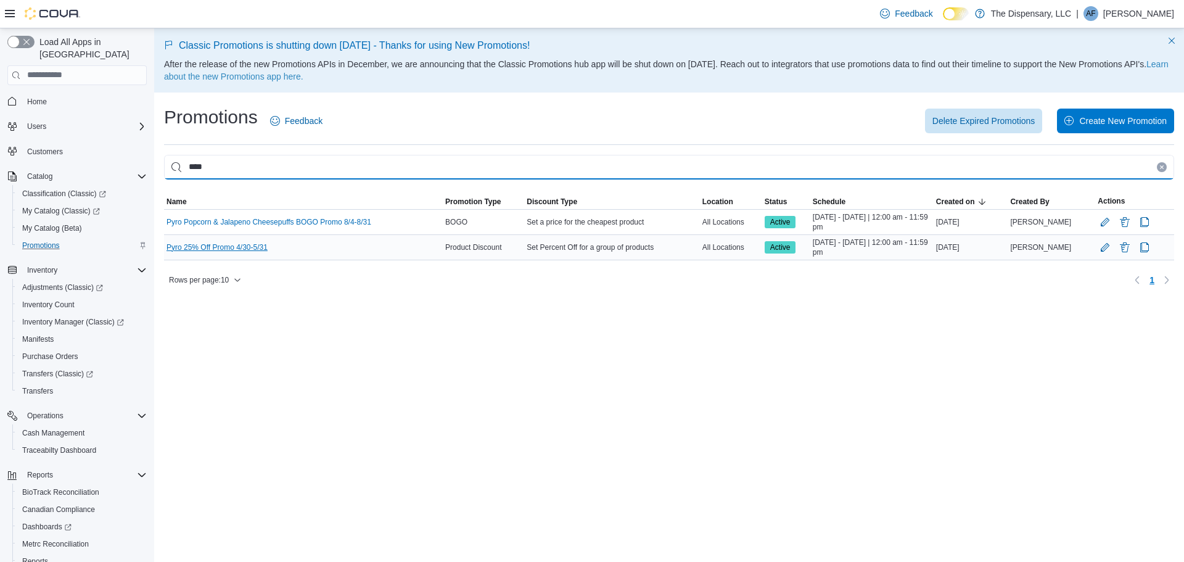
type input "****"
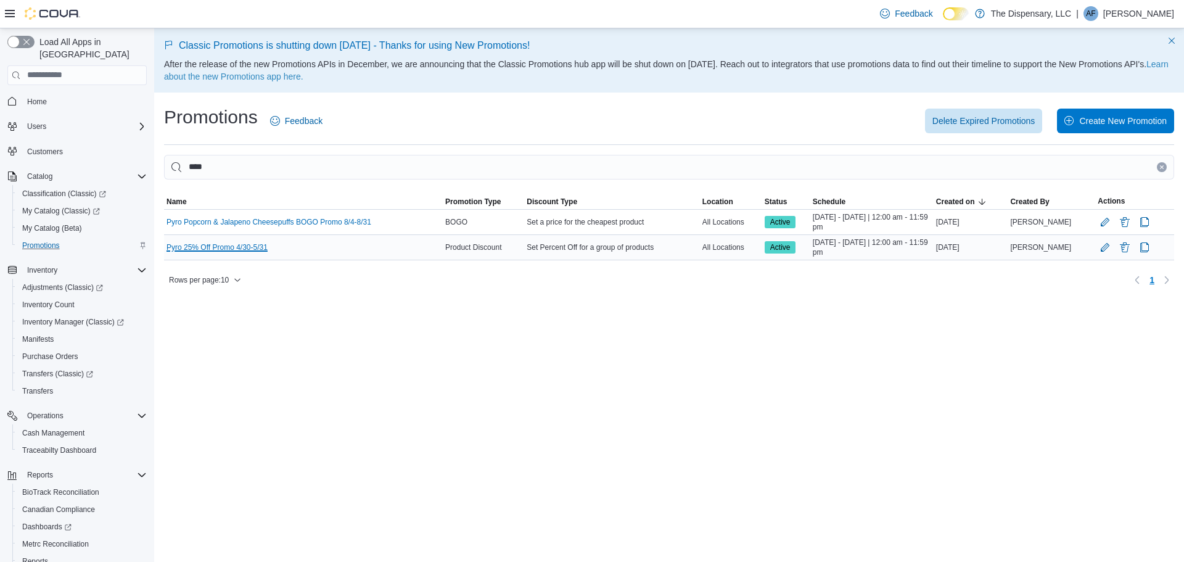
click at [247, 245] on link "Pyro 25% Off Promo 4/30-5/31" at bounding box center [216, 247] width 101 height 10
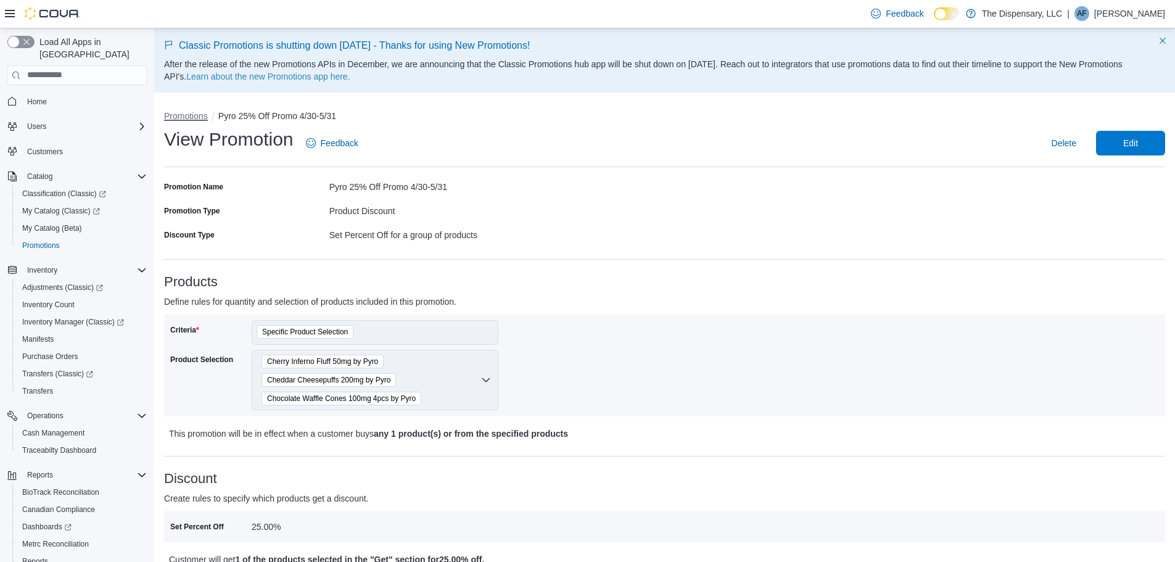
click at [192, 114] on button "Promotions" at bounding box center [186, 116] width 44 height 10
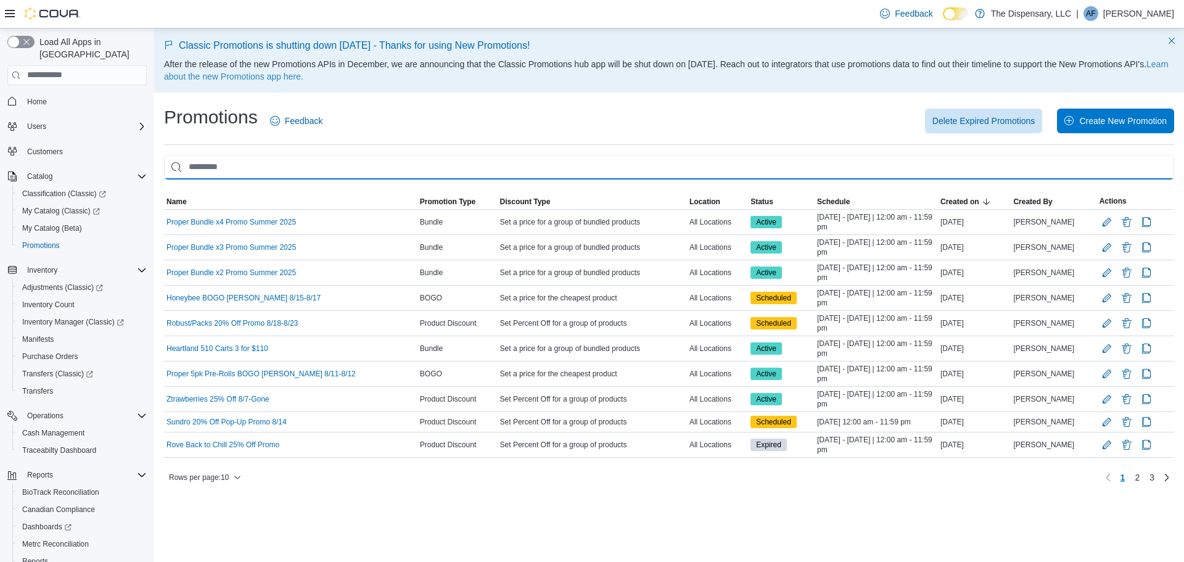
click at [230, 171] on input "This is a search bar. As you type, the results lower in the page will automatic…" at bounding box center [669, 167] width 1010 height 25
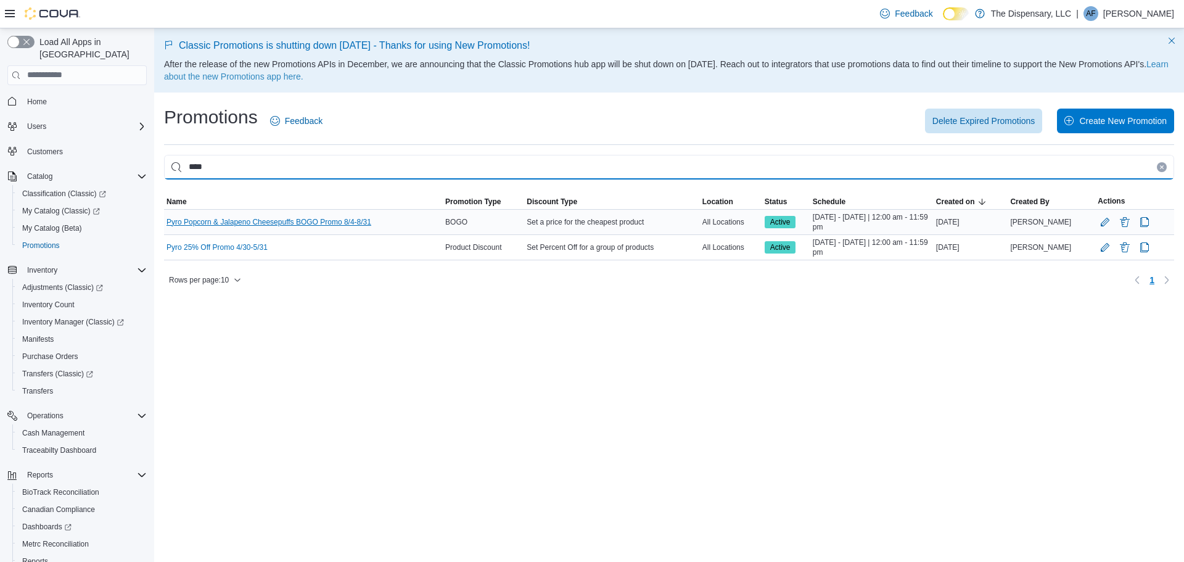
type input "****"
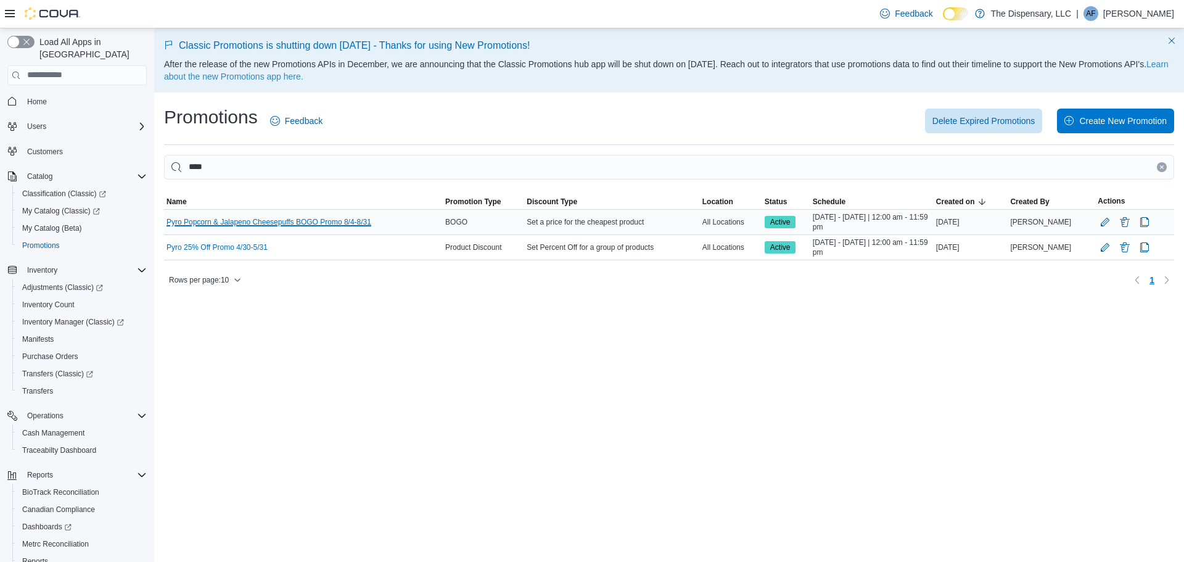
click at [335, 224] on link "Pyro Popcorn & Jalapeno Cheesepuffs BOGO Promo 8/4-8/31" at bounding box center [268, 222] width 205 height 10
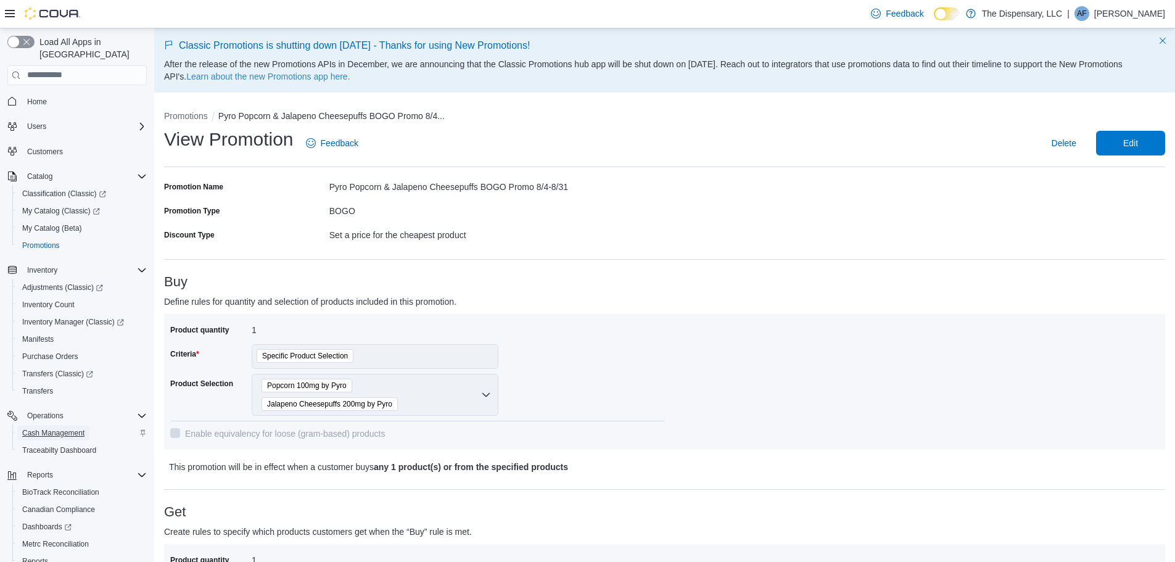
click at [61, 428] on span "Cash Management" at bounding box center [53, 433] width 62 height 10
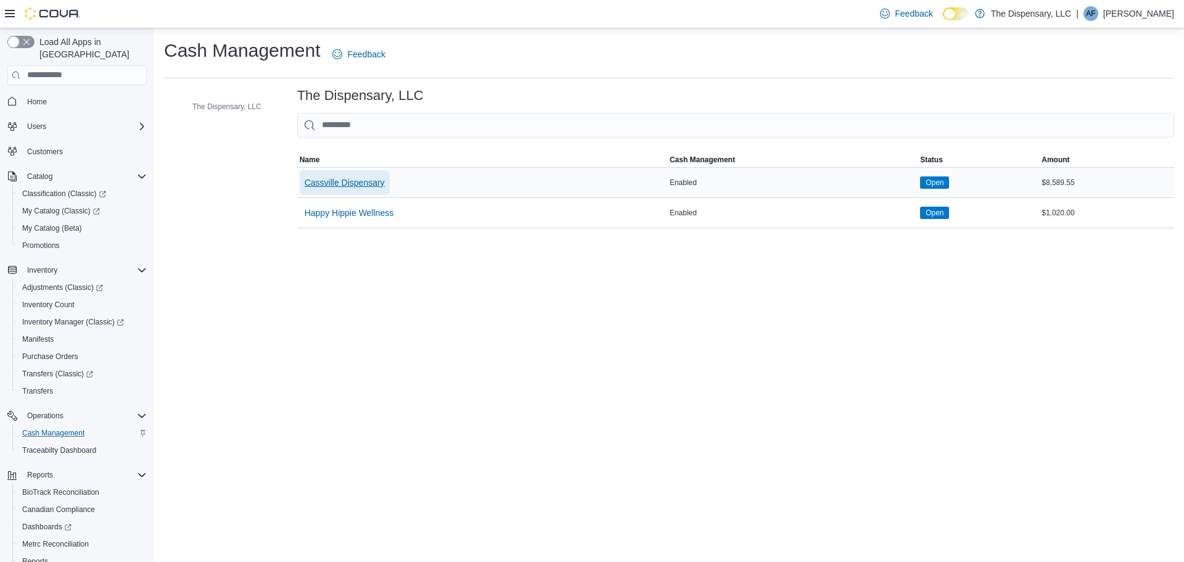
click at [370, 173] on span "Cassville Dispensary" at bounding box center [345, 182] width 80 height 25
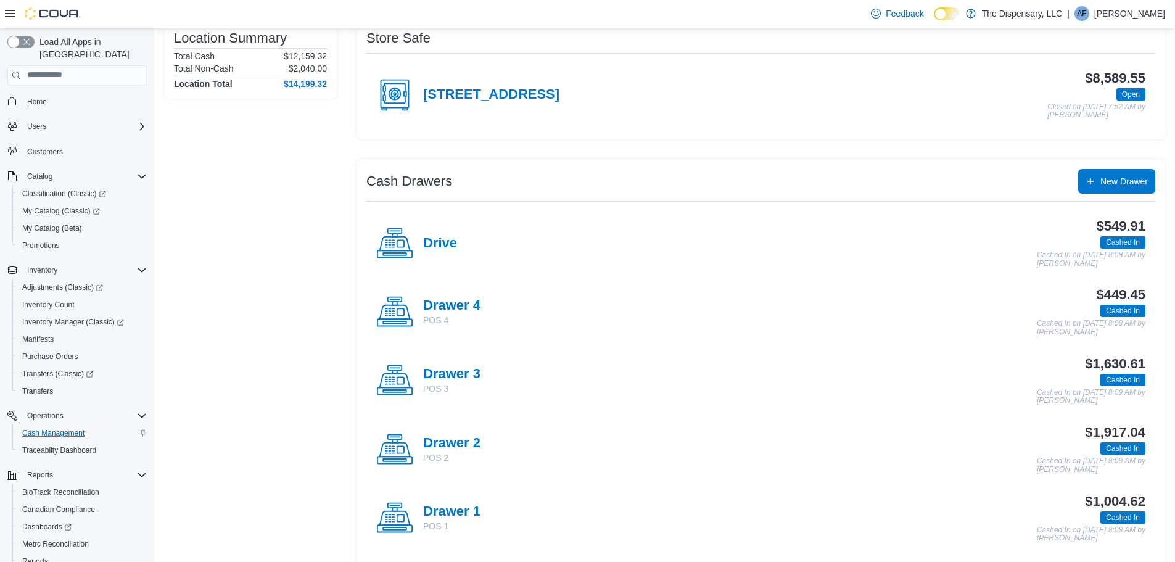
scroll to position [123, 0]
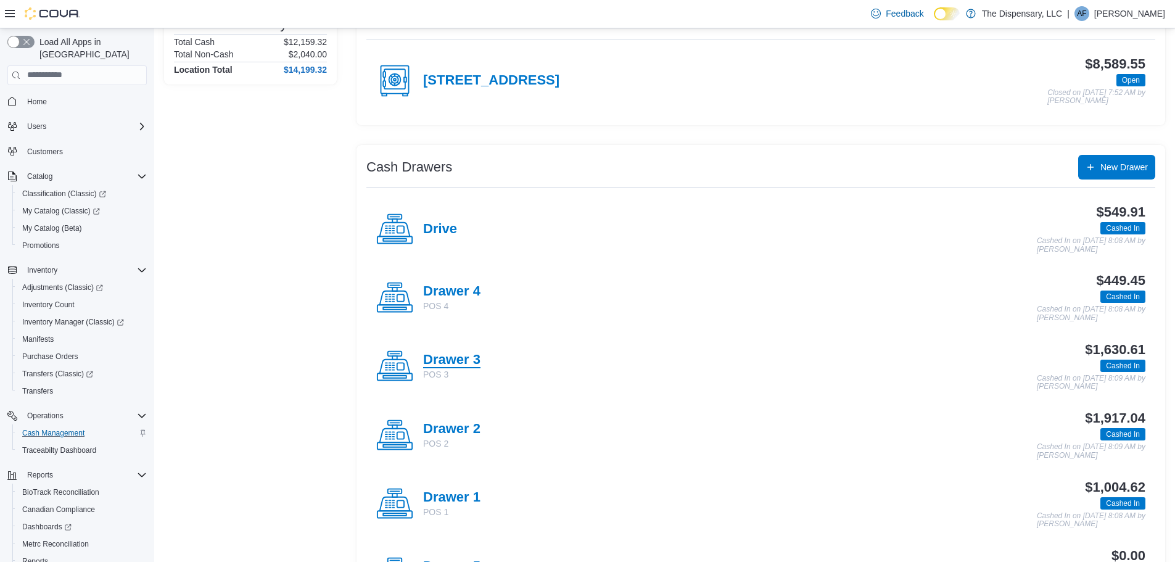
click at [467, 358] on h4 "Drawer 3" at bounding box center [451, 360] width 57 height 16
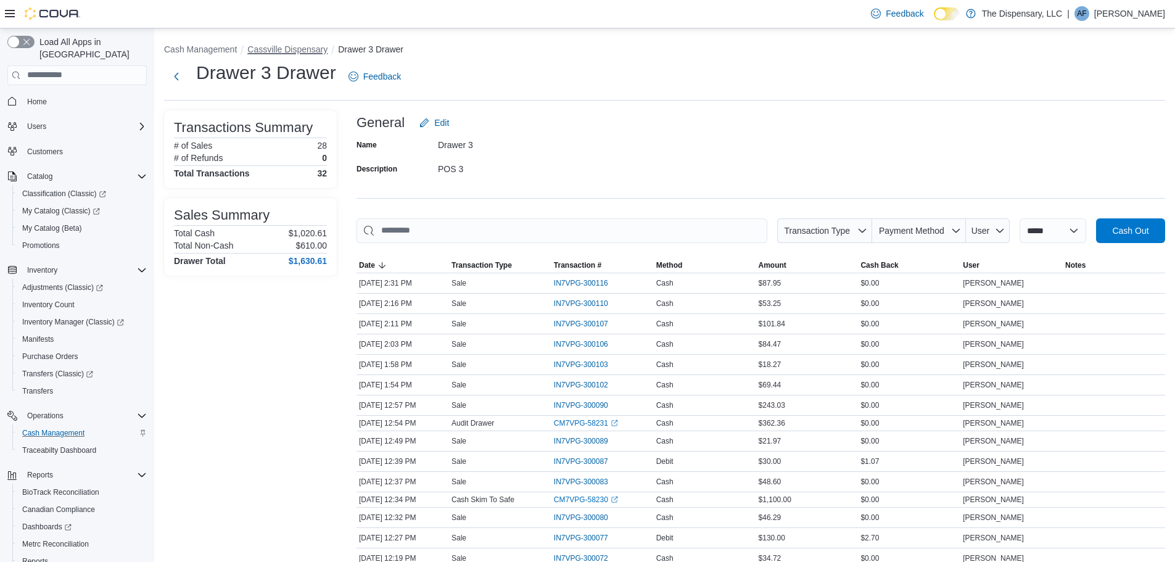
click at [305, 49] on button "Cassville Dispensary" at bounding box center [287, 49] width 80 height 10
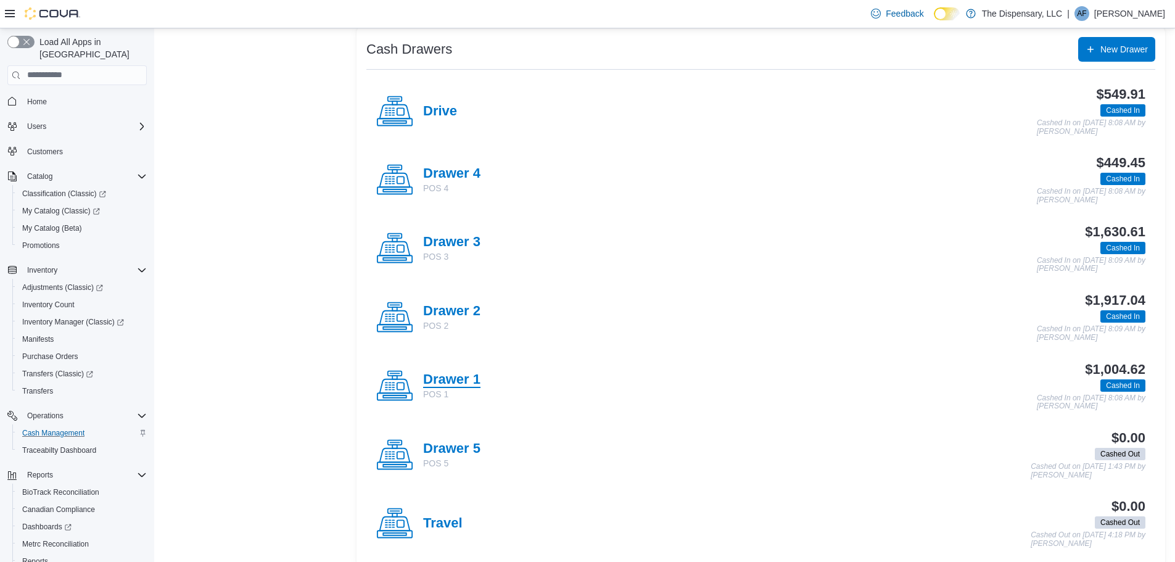
scroll to position [247, 0]
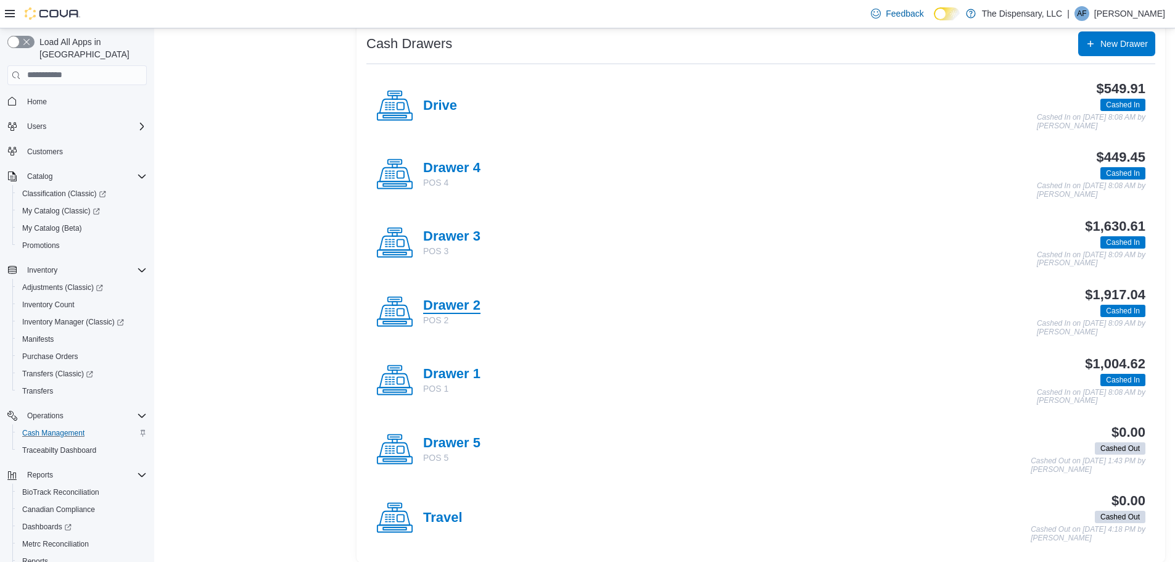
click at [453, 298] on h4 "Drawer 2" at bounding box center [451, 306] width 57 height 16
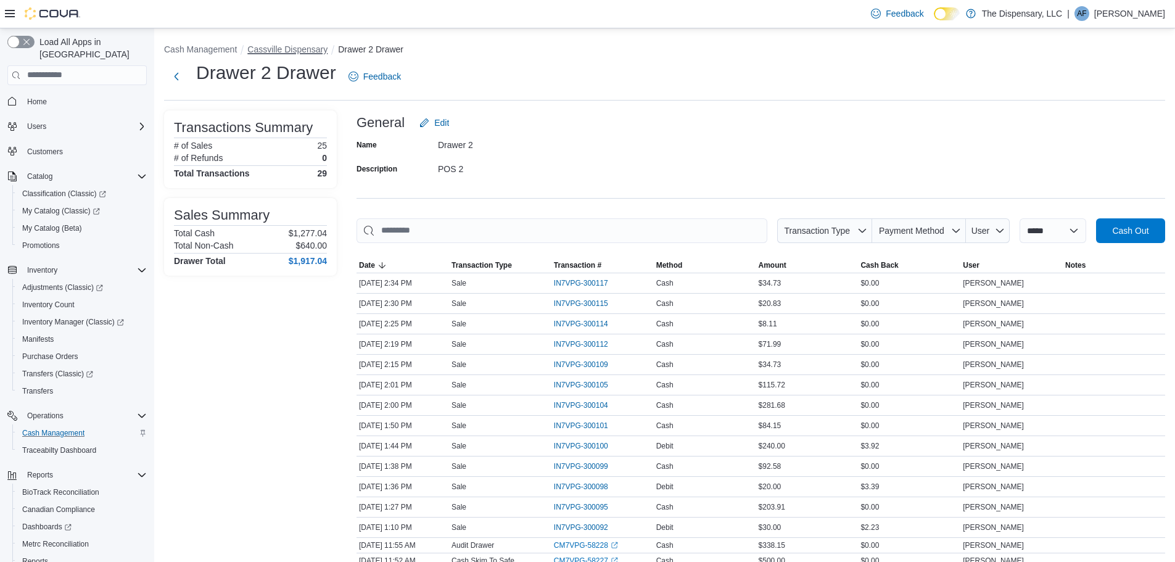
click at [290, 51] on button "Cassville Dispensary" at bounding box center [287, 49] width 80 height 10
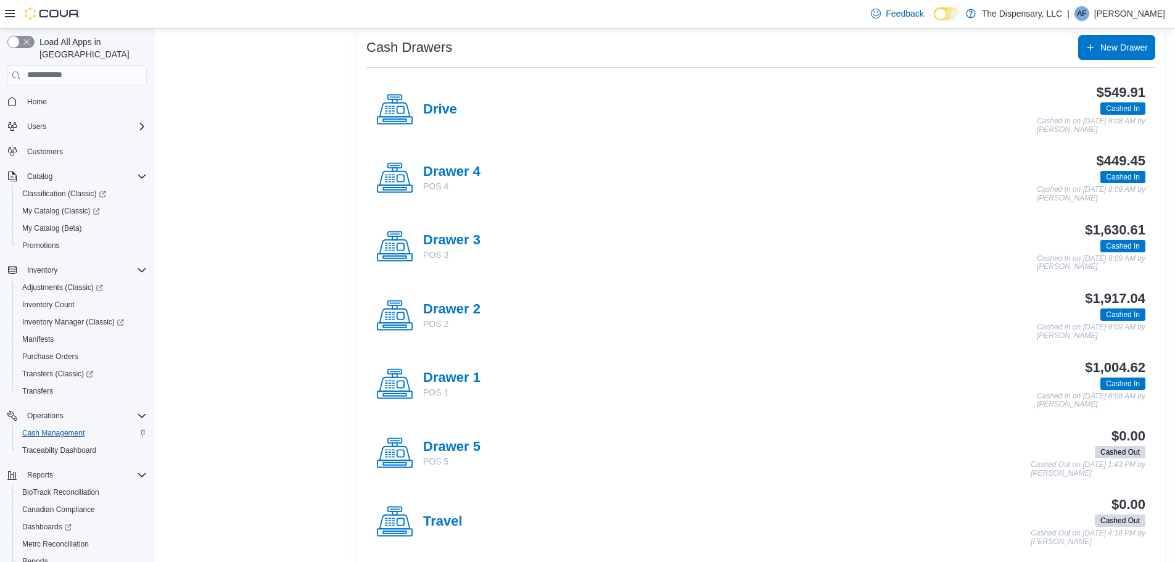
scroll to position [257, 0]
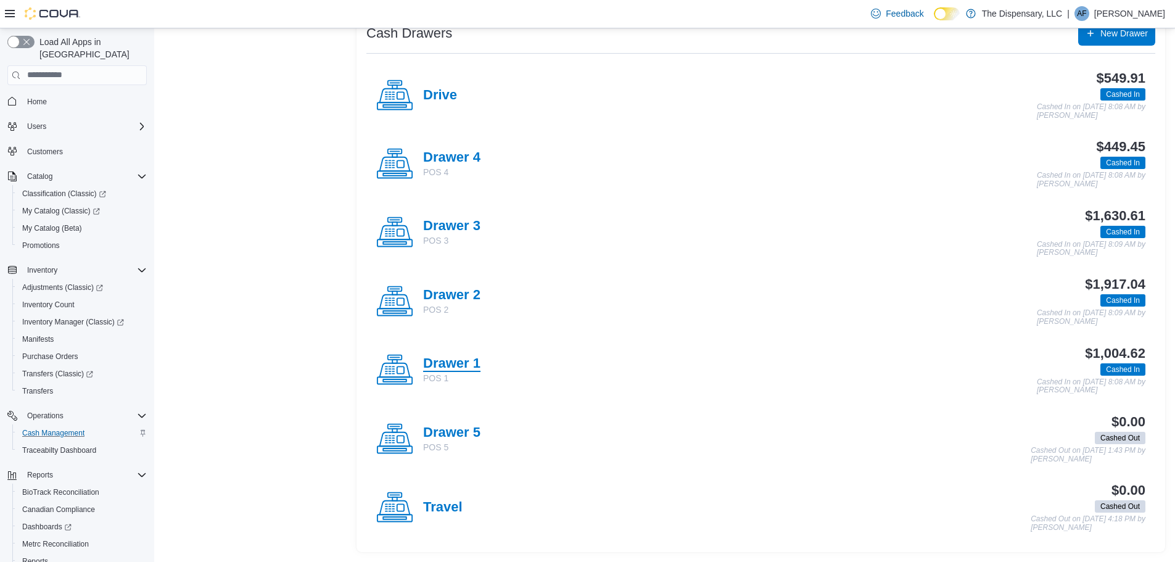
click at [456, 364] on h4 "Drawer 1" at bounding box center [451, 364] width 57 height 16
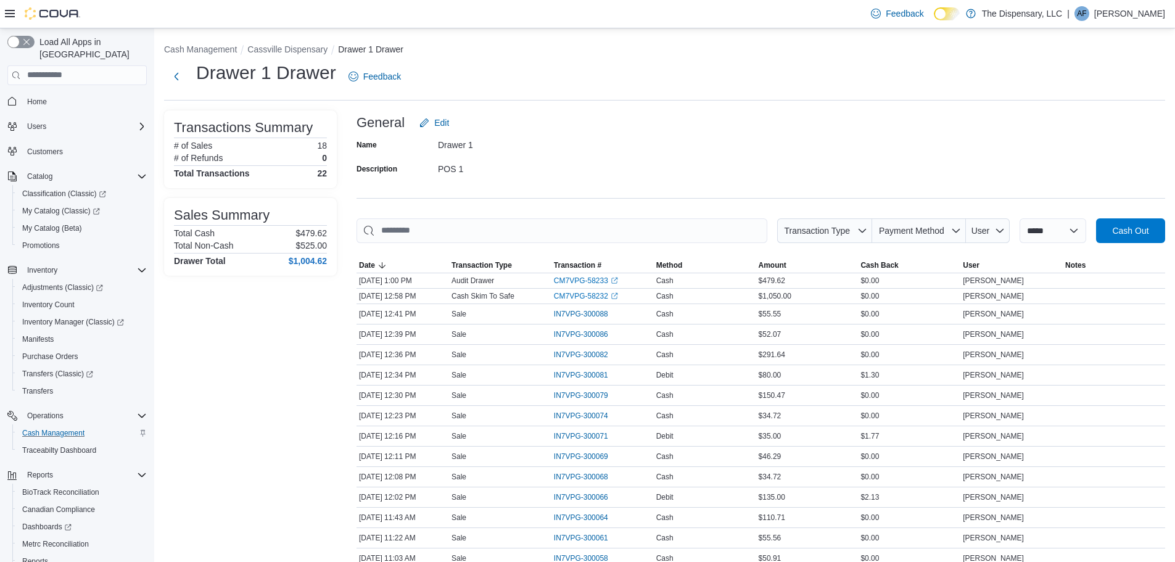
click at [290, 55] on li "Cassville Dispensary" at bounding box center [292, 49] width 91 height 12
click at [295, 43] on li "Cassville Dispensary" at bounding box center [292, 49] width 91 height 12
click at [295, 46] on button "Cassville Dispensary" at bounding box center [287, 49] width 80 height 10
